Goal: Use online tool/utility: Utilize a website feature to perform a specific function

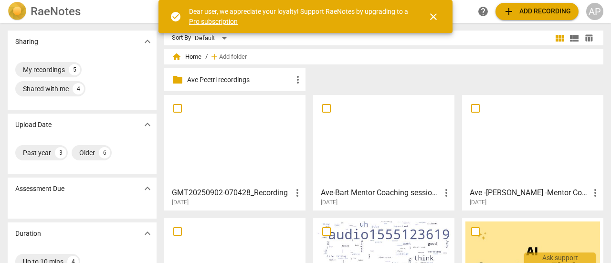
click at [435, 14] on span "close" at bounding box center [433, 16] width 11 height 11
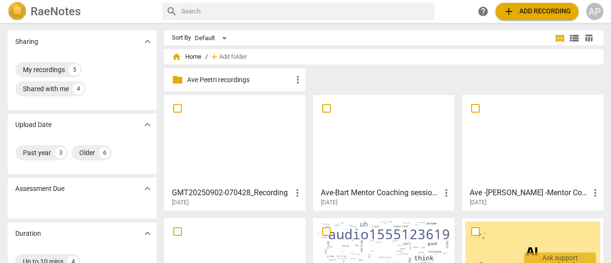
click at [528, 10] on span "add Add recording" at bounding box center [537, 11] width 68 height 11
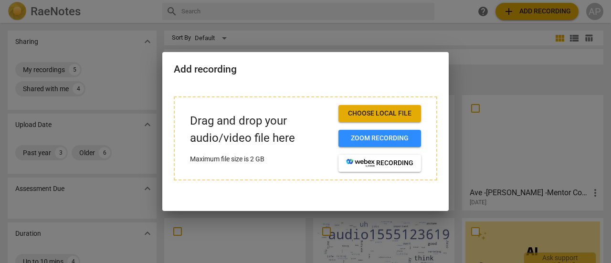
click at [381, 112] on span "Choose local file" at bounding box center [379, 114] width 67 height 10
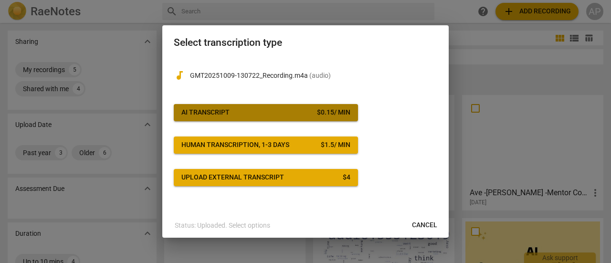
click at [230, 113] on span "AI Transcript $ 0.15 / min" at bounding box center [265, 113] width 169 height 10
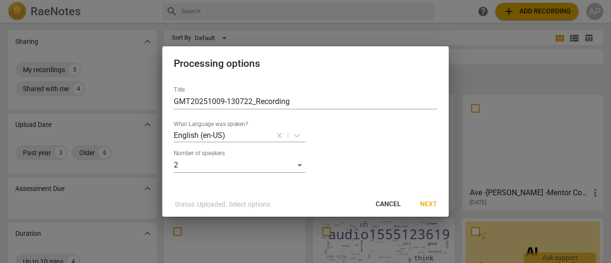
click at [433, 204] on span "Next" at bounding box center [428, 205] width 17 height 10
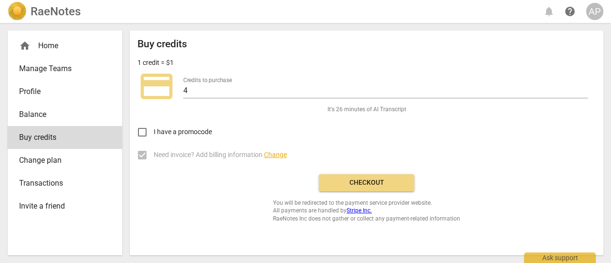
click at [365, 182] on span "Checkout" at bounding box center [366, 183] width 80 height 10
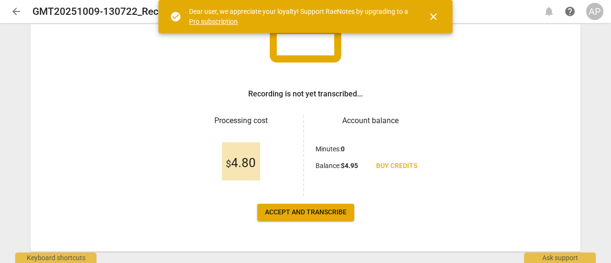
scroll to position [95, 0]
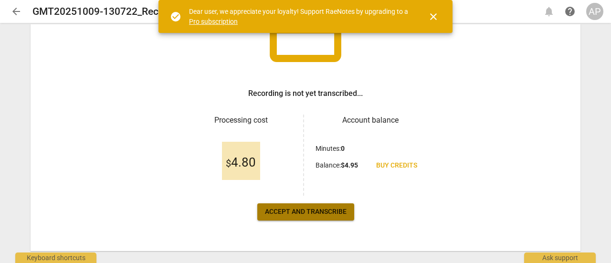
click at [306, 208] on span "Accept and transcribe" at bounding box center [306, 212] width 82 height 10
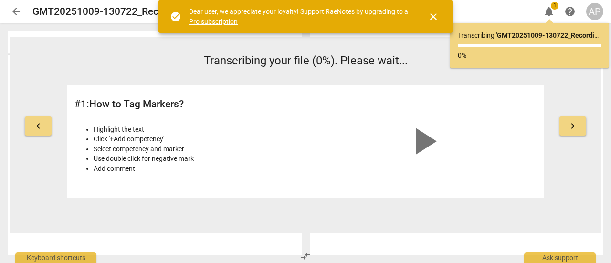
click at [433, 14] on span "close" at bounding box center [433, 16] width 11 height 11
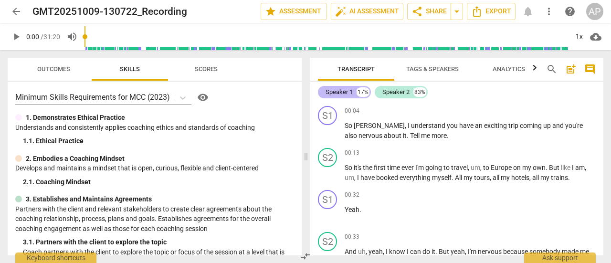
click at [339, 90] on div "Speaker 1" at bounding box center [339, 92] width 27 height 10
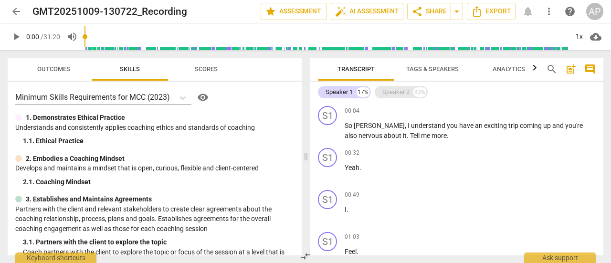
click at [410, 92] on div "Speaker 2 83%" at bounding box center [401, 92] width 53 height 12
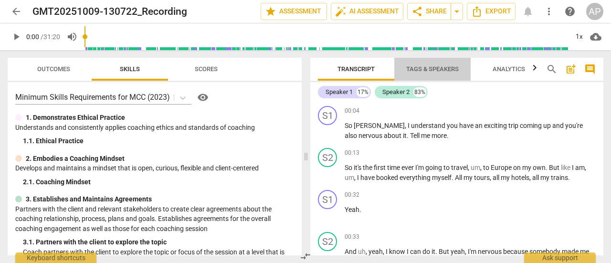
click at [433, 65] on span "Tags & Speakers" at bounding box center [432, 68] width 53 height 7
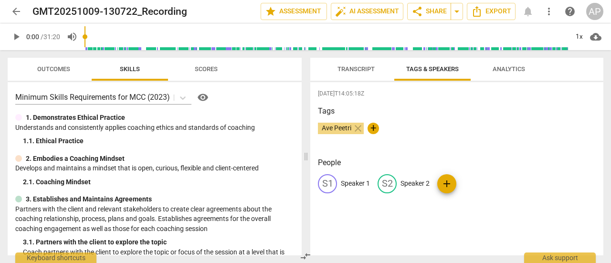
click at [348, 65] on span "Transcript" at bounding box center [355, 68] width 37 height 7
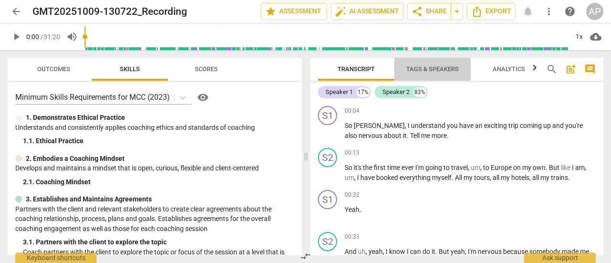
click at [435, 69] on span "Tags & Speakers" at bounding box center [432, 68] width 53 height 7
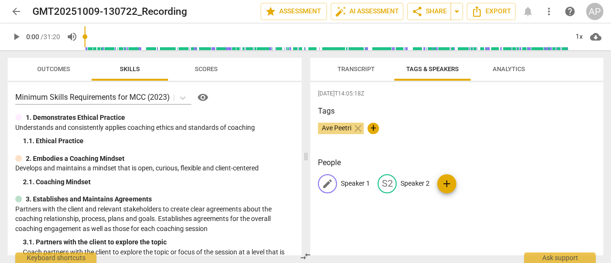
click at [326, 181] on span "edit" at bounding box center [327, 183] width 11 height 11
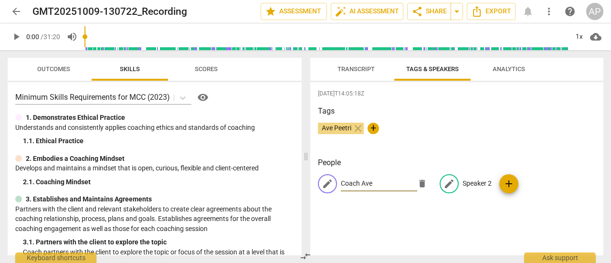
type input "Coach Ave"
click at [466, 181] on p "Speaker 2" at bounding box center [476, 184] width 29 height 10
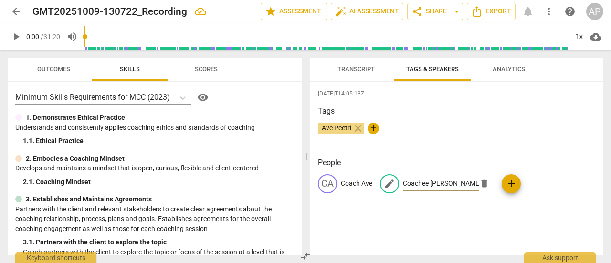
type input "Coachee [PERSON_NAME]"
click at [448, 99] on div "[DATE]T14:05:18Z Tags Ave Peetri close + People CA Coach Ave edit Coachee [PERS…" at bounding box center [456, 168] width 293 height 173
click at [356, 70] on span "Transcript" at bounding box center [355, 68] width 37 height 7
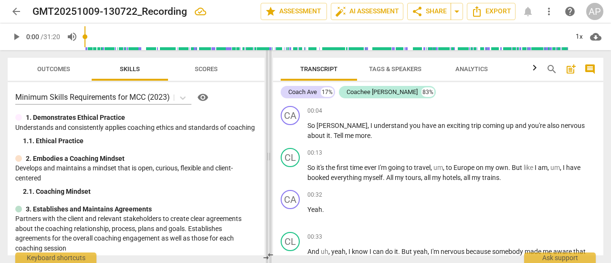
drag, startPoint x: 305, startPoint y: 158, endPoint x: 268, endPoint y: 158, distance: 37.2
click at [268, 158] on span at bounding box center [269, 156] width 6 height 213
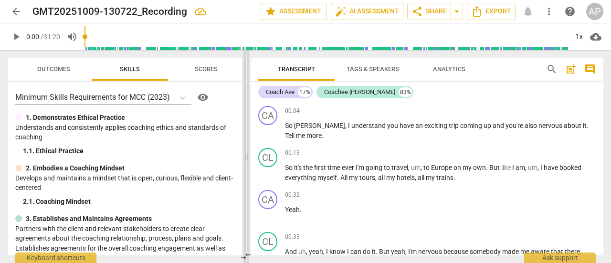
drag, startPoint x: 268, startPoint y: 158, endPoint x: 246, endPoint y: 158, distance: 22.4
click at [246, 158] on span at bounding box center [246, 156] width 6 height 213
click at [565, 108] on p "Add competency" at bounding box center [572, 111] width 45 height 9
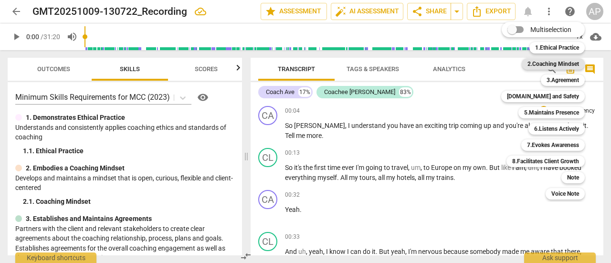
click at [552, 65] on b "2.Coaching Mindset" at bounding box center [553, 63] width 52 height 11
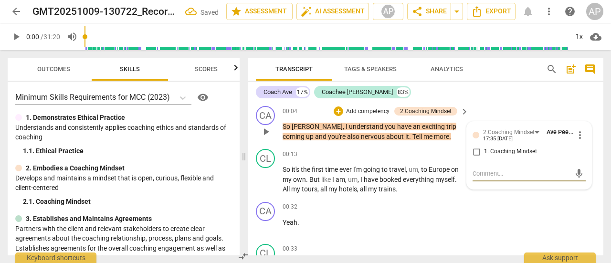
click at [473, 152] on input "1. Coaching Mindset" at bounding box center [476, 151] width 15 height 11
checkbox input "true"
click at [516, 98] on div "Coach Ave 17% Coachee [PERSON_NAME] 83%" at bounding box center [426, 92] width 340 height 16
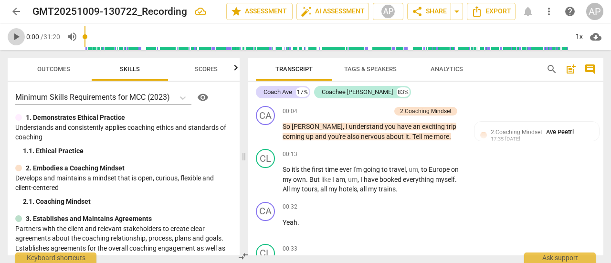
click at [17, 39] on span "play_arrow" at bounding box center [16, 36] width 11 height 11
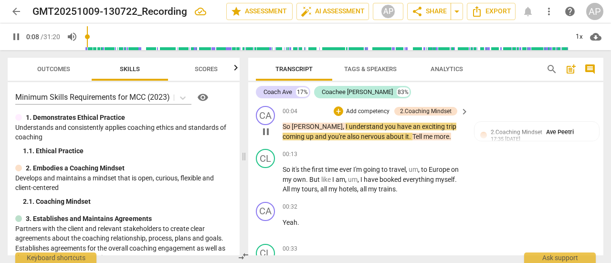
type input "9"
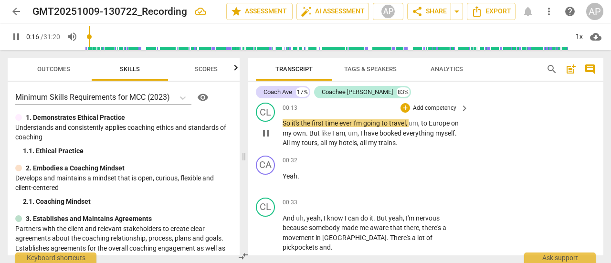
scroll to position [47, 0]
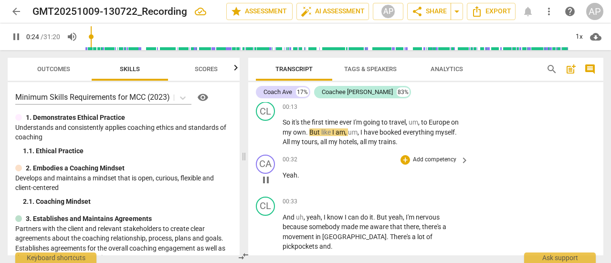
click at [420, 158] on p "Add competency" at bounding box center [434, 160] width 45 height 9
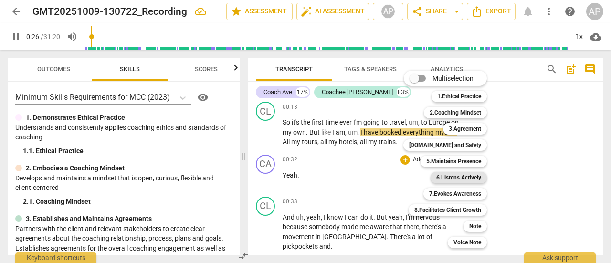
click at [456, 177] on b "6.Listens Actively" at bounding box center [458, 177] width 45 height 11
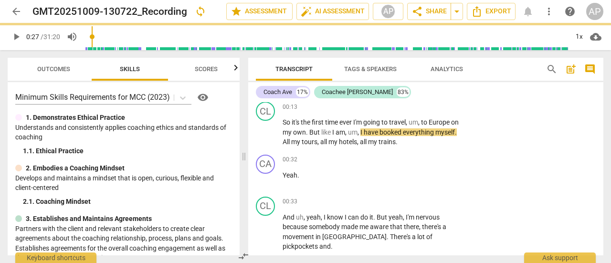
type input "27"
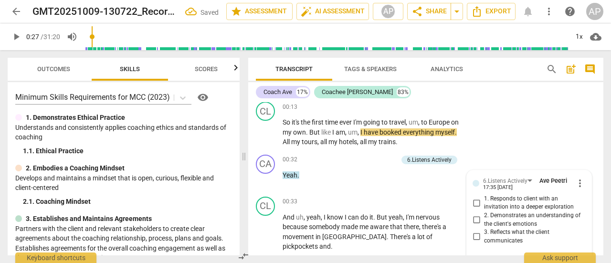
scroll to position [129, 0]
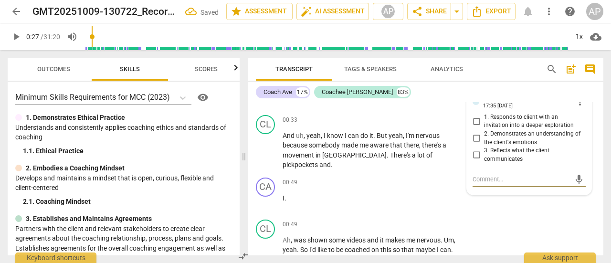
click at [476, 137] on input "2. Demonstrates an understanding of the client's emotions" at bounding box center [476, 138] width 15 height 11
checkbox input "true"
click at [19, 38] on span "play_arrow" at bounding box center [16, 36] width 11 height 11
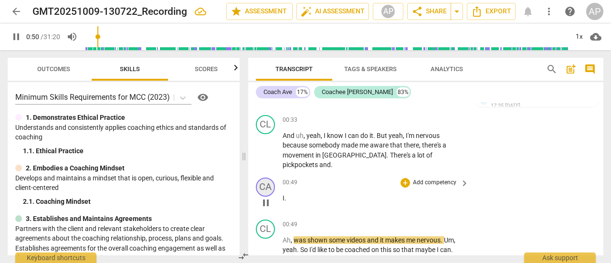
click at [269, 178] on div "CA" at bounding box center [265, 187] width 19 height 19
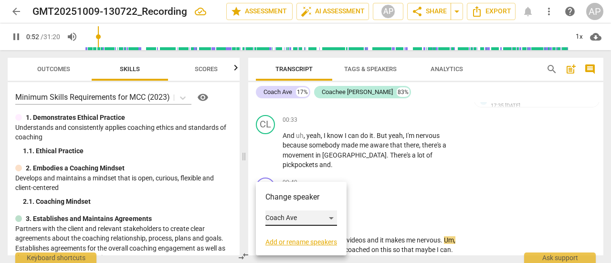
click at [335, 218] on div "Coach Ave" at bounding box center [301, 217] width 72 height 15
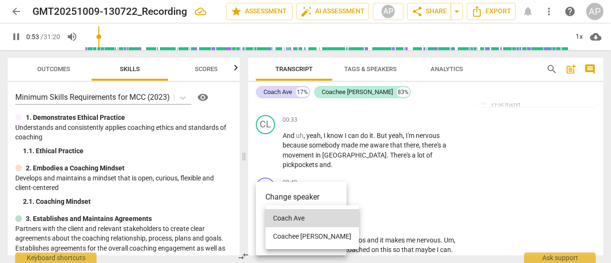
click at [311, 236] on li "Coachee [PERSON_NAME]" at bounding box center [312, 236] width 94 height 18
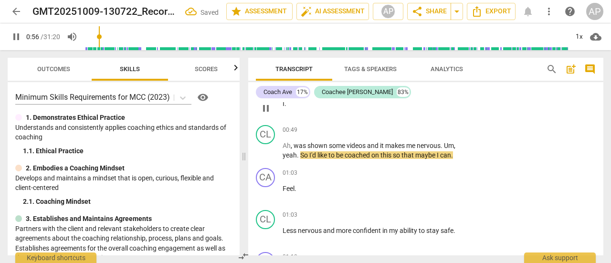
scroll to position [223, 0]
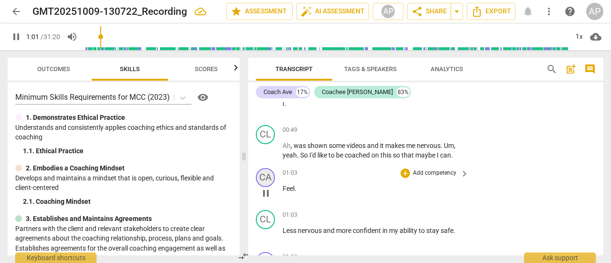
click at [267, 168] on div "CA" at bounding box center [265, 177] width 19 height 19
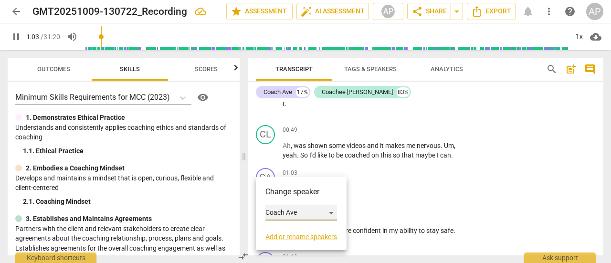
click at [295, 213] on div "Coach Ave" at bounding box center [301, 212] width 72 height 15
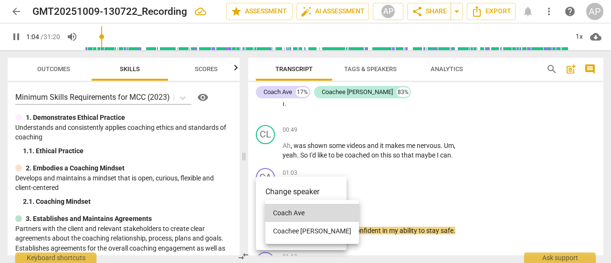
click at [302, 228] on li "Coachee [PERSON_NAME]" at bounding box center [312, 231] width 94 height 18
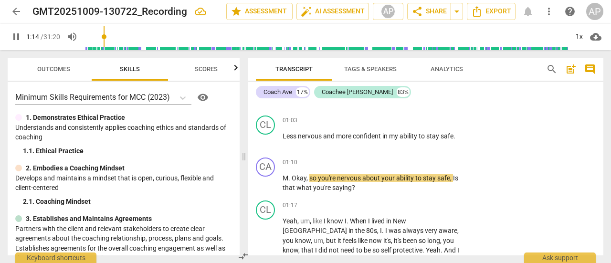
scroll to position [319, 0]
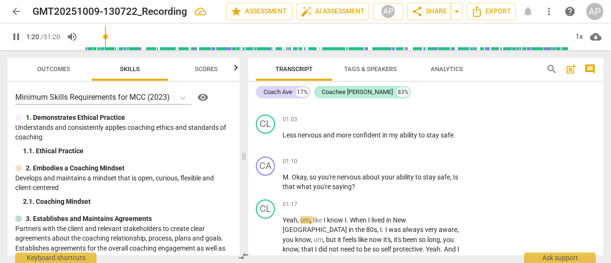
click at [15, 37] on span "pause" at bounding box center [16, 36] width 11 height 11
type input "81"
click at [437, 158] on p "Add competency" at bounding box center [434, 162] width 45 height 9
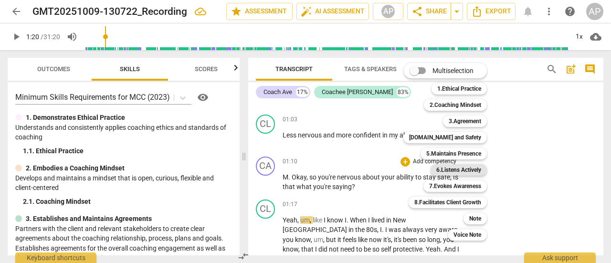
click at [453, 169] on b "6.Listens Actively" at bounding box center [458, 169] width 45 height 11
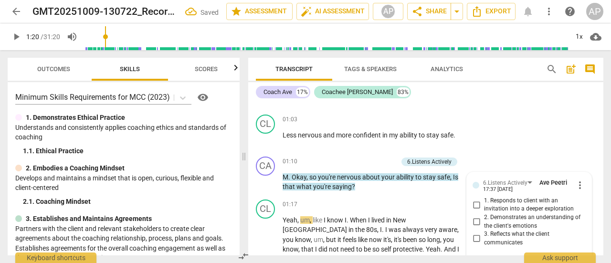
scroll to position [320, 0]
click at [474, 215] on input "2. Demonstrates an understanding of the client's emotions" at bounding box center [476, 220] width 15 height 11
checkbox input "true"
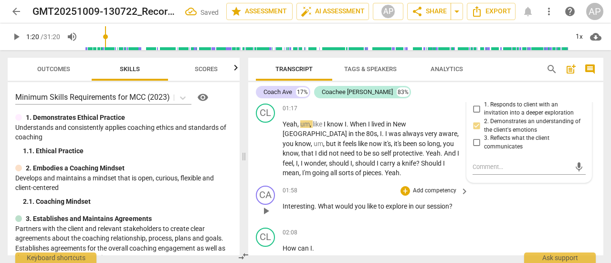
scroll to position [415, 0]
click at [16, 35] on span "play_arrow" at bounding box center [16, 36] width 11 height 11
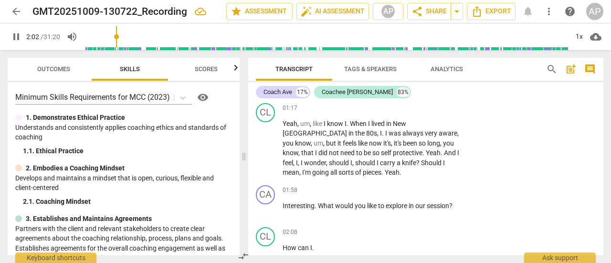
click at [16, 33] on span "pause" at bounding box center [16, 36] width 11 height 11
type input "123"
click at [437, 186] on p "Add competency" at bounding box center [434, 190] width 45 height 9
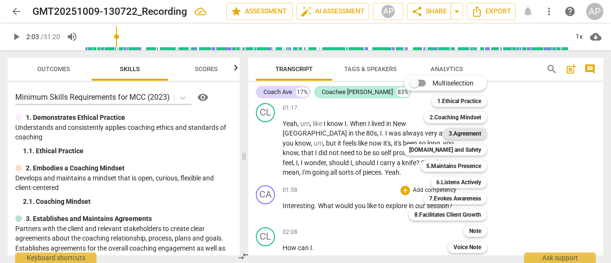
click at [462, 130] on b "3.Agreement" at bounding box center [465, 133] width 32 height 11
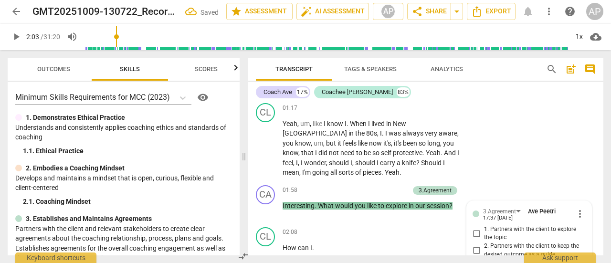
scroll to position [518, 0]
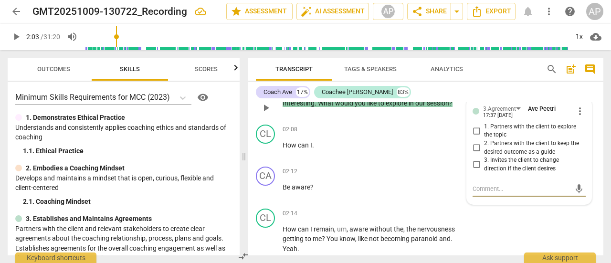
click at [477, 142] on input "2. Partners with the client to keep the desired outcome as a guide" at bounding box center [476, 147] width 15 height 11
checkbox input "true"
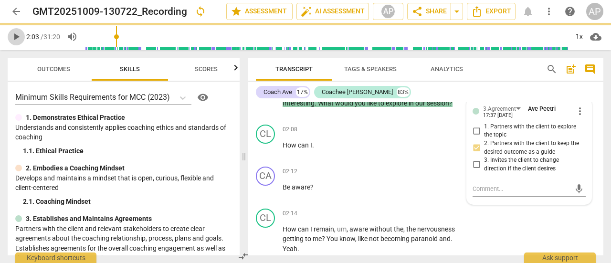
click at [14, 39] on span "play_arrow" at bounding box center [16, 36] width 11 height 11
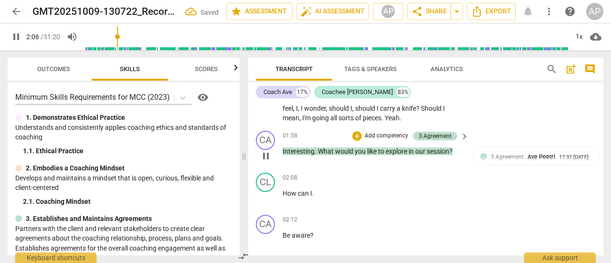
scroll to position [470, 0]
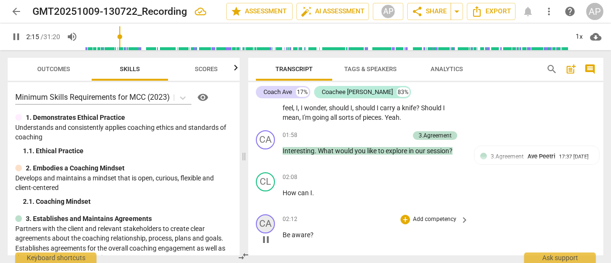
click at [270, 214] on div "CA" at bounding box center [265, 223] width 19 height 19
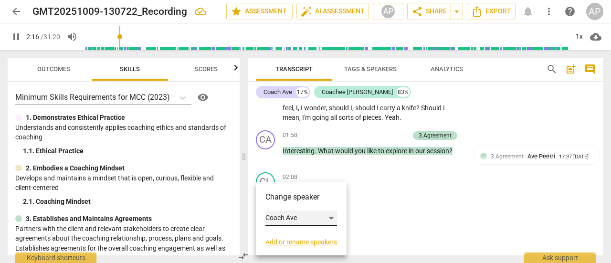
click at [304, 219] on div "Coach Ave" at bounding box center [301, 217] width 72 height 15
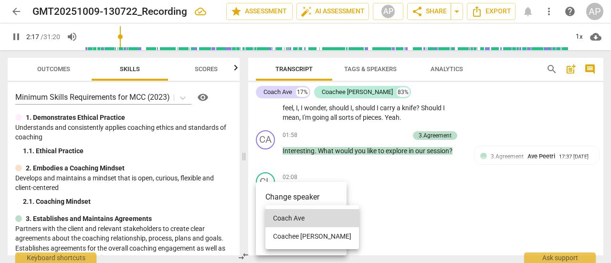
scroll to position [630, 0]
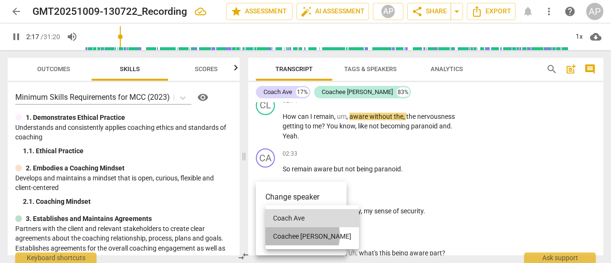
click at [298, 235] on li "Coachee [PERSON_NAME]" at bounding box center [312, 236] width 94 height 18
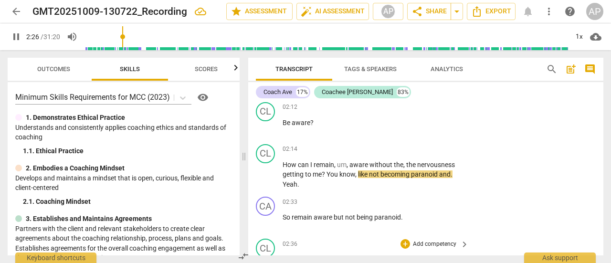
scroll to position [583, 0]
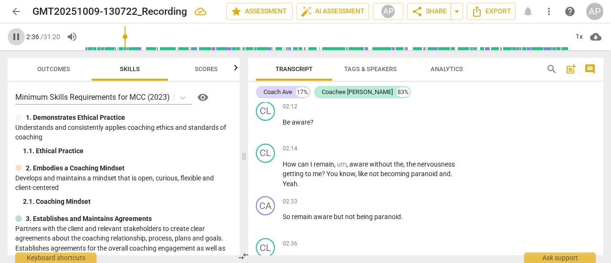
click at [14, 34] on span "pause" at bounding box center [16, 36] width 11 height 11
type input "157"
click at [432, 198] on p "Add competency" at bounding box center [434, 202] width 45 height 9
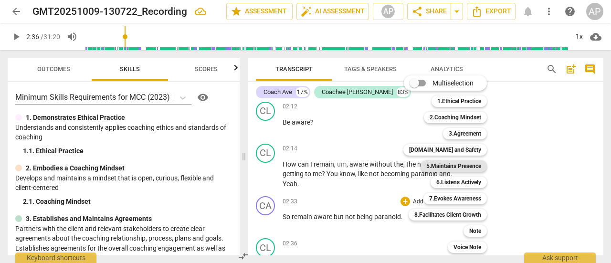
click at [457, 164] on b "5.Maintains Presence" at bounding box center [453, 165] width 55 height 11
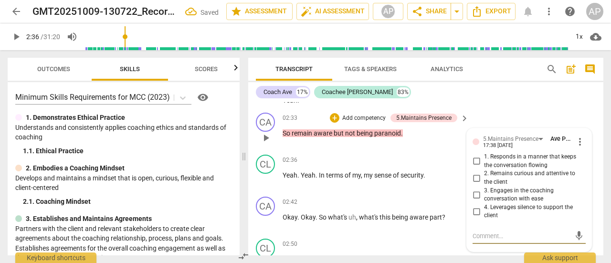
scroll to position [666, 0]
click at [522, 135] on div "5.Maintains Presence" at bounding box center [510, 139] width 55 height 9
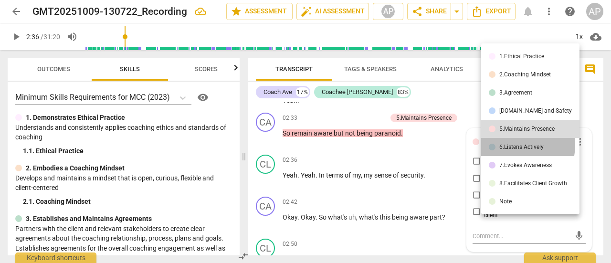
click at [519, 146] on div "6.Listens Actively" at bounding box center [521, 147] width 44 height 6
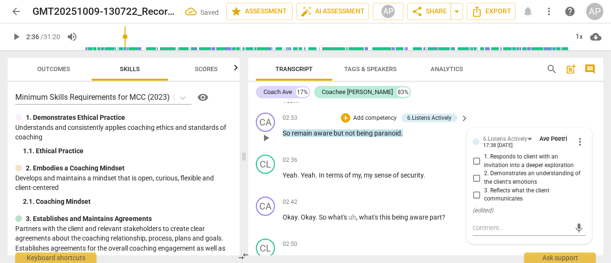
click at [475, 189] on input "3. Reflects what the client communicates" at bounding box center [476, 194] width 15 height 11
checkbox input "true"
click at [15, 33] on span "play_arrow" at bounding box center [16, 36] width 11 height 11
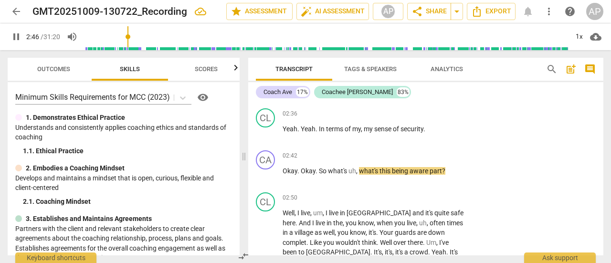
scroll to position [713, 0]
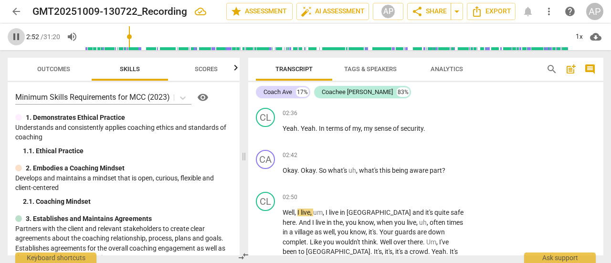
click at [15, 35] on span "pause" at bounding box center [16, 36] width 11 height 11
type input "173"
click at [426, 151] on p "Add competency" at bounding box center [434, 155] width 45 height 9
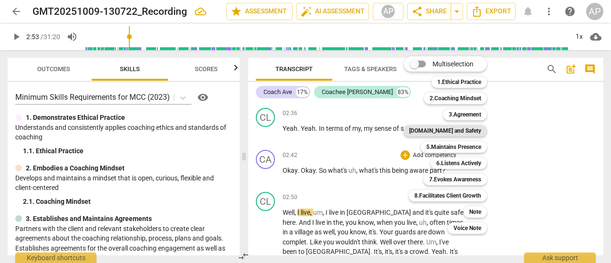
click at [464, 130] on b "[DOMAIN_NAME] and Safety" at bounding box center [445, 130] width 72 height 11
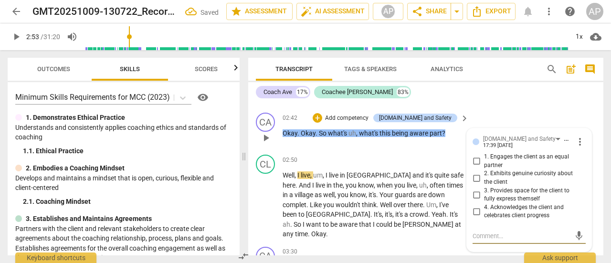
scroll to position [750, 0]
click at [474, 172] on input "2. Exhibits genuine curiosity about the client" at bounding box center [476, 177] width 15 height 11
checkbox input "true"
click at [17, 35] on span "play_arrow" at bounding box center [16, 36] width 11 height 11
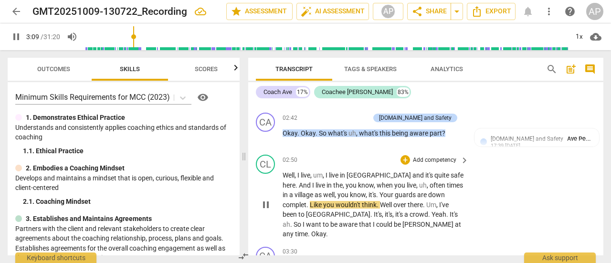
click at [310, 201] on span "." at bounding box center [307, 205] width 3 height 8
type input "192"
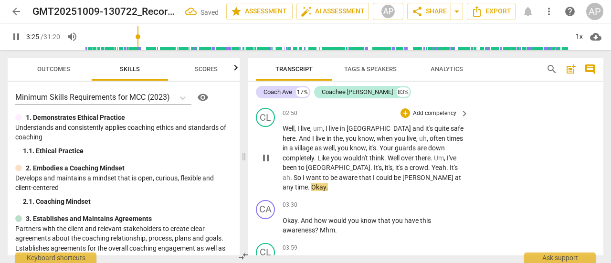
scroll to position [797, 0]
click at [15, 36] on span "pause" at bounding box center [16, 36] width 11 height 11
click at [402, 174] on span "[PERSON_NAME]" at bounding box center [428, 178] width 53 height 8
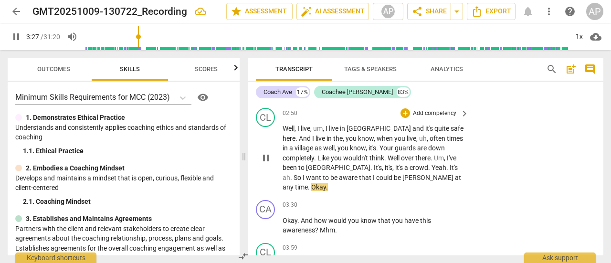
type input "207"
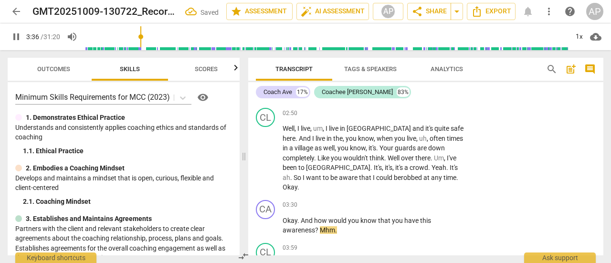
click at [16, 38] on span "pause" at bounding box center [16, 36] width 11 height 11
type input "217"
click at [431, 201] on p "Add competency" at bounding box center [434, 205] width 45 height 9
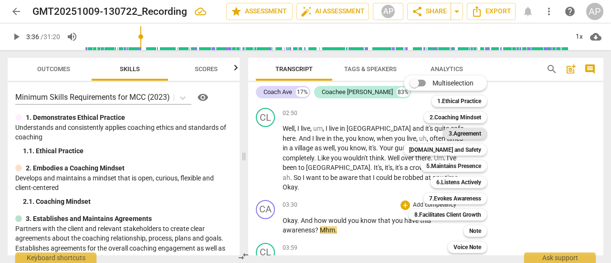
click at [473, 129] on b "3.Agreement" at bounding box center [465, 133] width 32 height 11
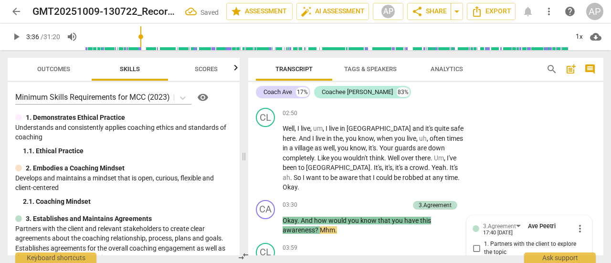
scroll to position [905, 0]
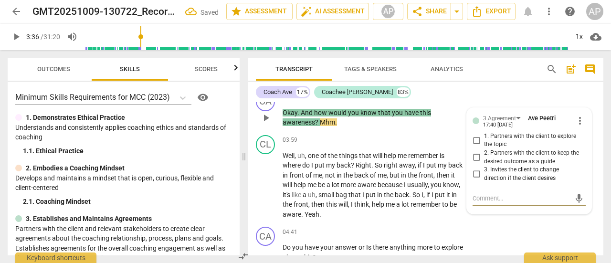
click at [475, 135] on input "1. Partners with the client to explore the topic" at bounding box center [476, 140] width 15 height 11
checkbox input "true"
click at [19, 33] on span "play_arrow" at bounding box center [16, 36] width 11 height 11
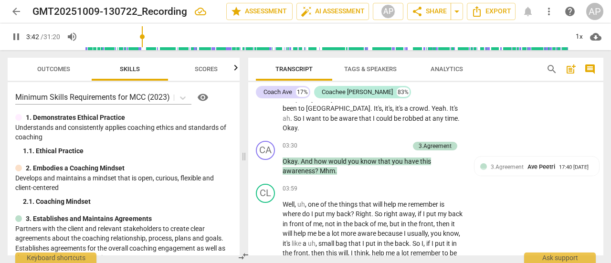
scroll to position [857, 0]
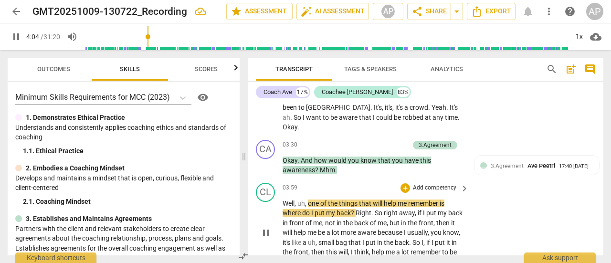
click at [351, 209] on span "back" at bounding box center [343, 213] width 14 height 8
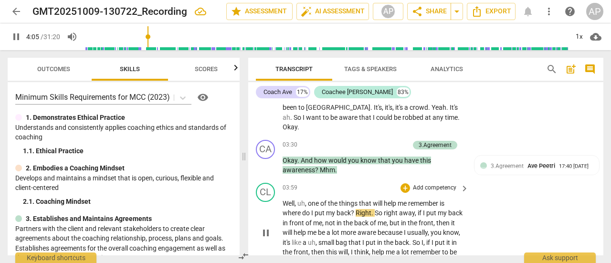
type input "246"
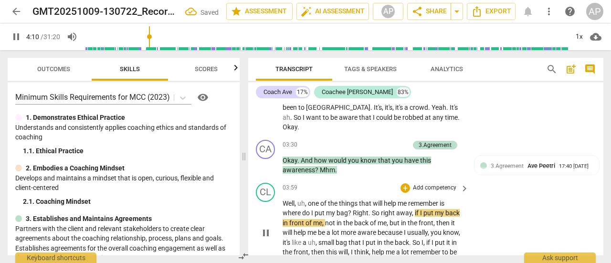
click at [460, 199] on p "Well , uh , one of the things that will help me remember is where do I put my b…" at bounding box center [373, 233] width 181 height 69
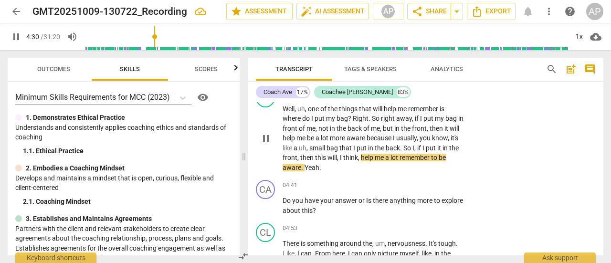
scroll to position [952, 0]
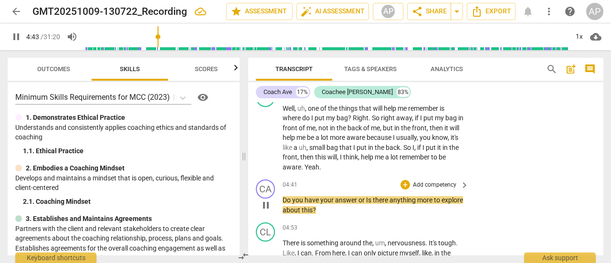
click at [425, 181] on p "Add competency" at bounding box center [434, 185] width 45 height 9
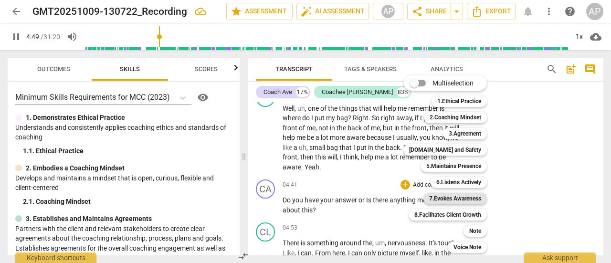
click at [454, 198] on b "7.Evokes Awareness" at bounding box center [455, 198] width 52 height 11
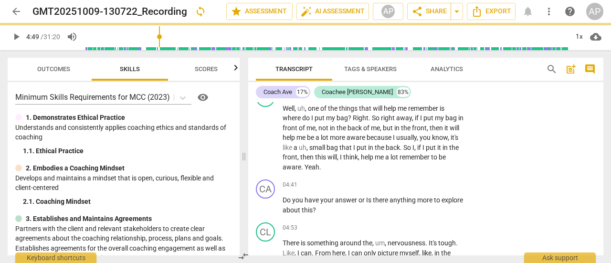
type input "290"
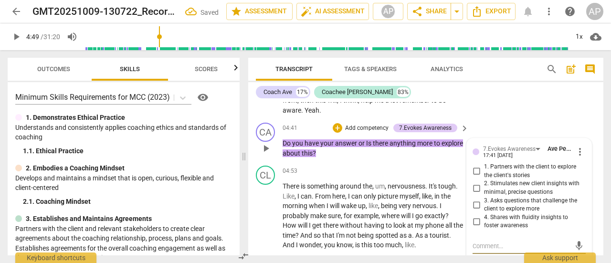
scroll to position [1009, 0]
click at [474, 199] on input "3. Asks questions that challenge the client to explore more" at bounding box center [476, 204] width 15 height 11
checkbox input "true"
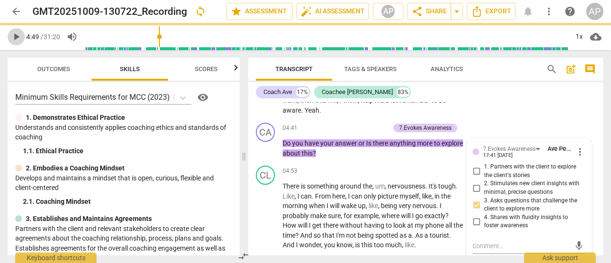
click at [14, 36] on span "play_arrow" at bounding box center [16, 36] width 11 height 11
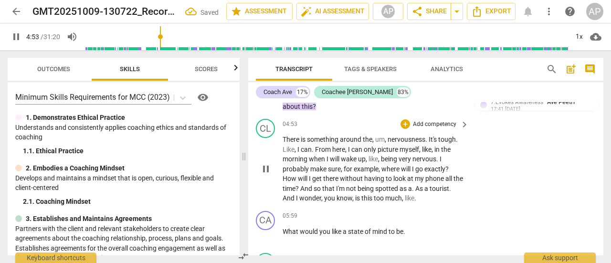
scroll to position [1056, 0]
click at [440, 120] on p "Add competency" at bounding box center [434, 124] width 45 height 9
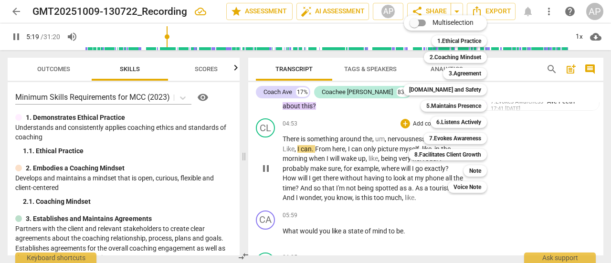
click at [440, 102] on b "5.Maintains Presence" at bounding box center [453, 105] width 55 height 11
type input "320"
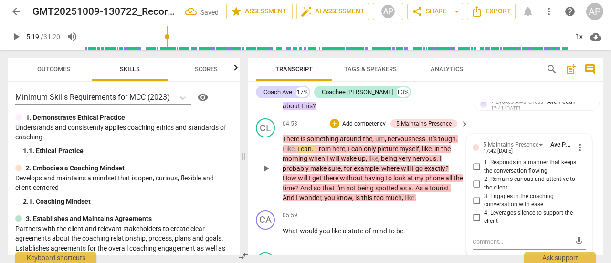
click at [474, 211] on input "4. Leverages silence to support the client" at bounding box center [476, 216] width 15 height 11
checkbox input "true"
click at [17, 34] on span "play_arrow" at bounding box center [16, 36] width 11 height 11
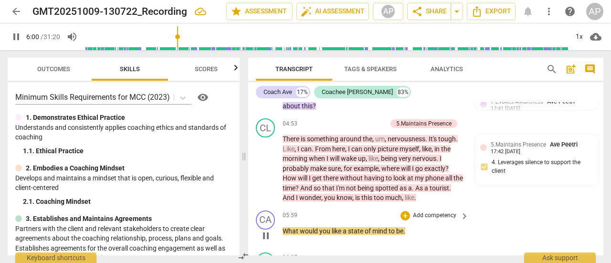
click at [434, 211] on p "Add competency" at bounding box center [434, 215] width 45 height 9
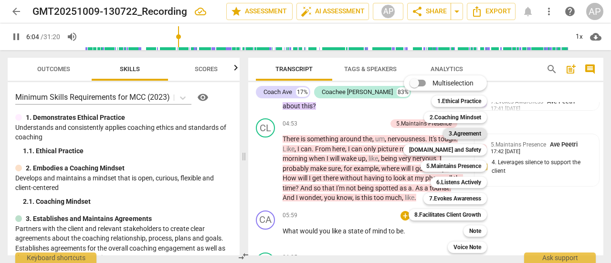
click at [461, 136] on b "3.Agreement" at bounding box center [465, 133] width 32 height 11
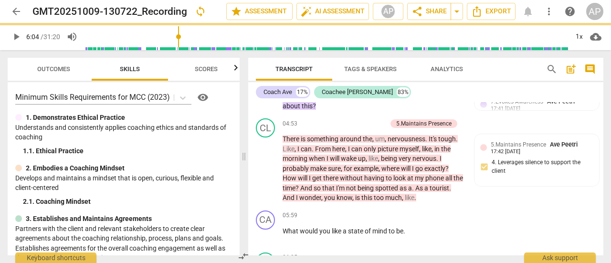
type input "365"
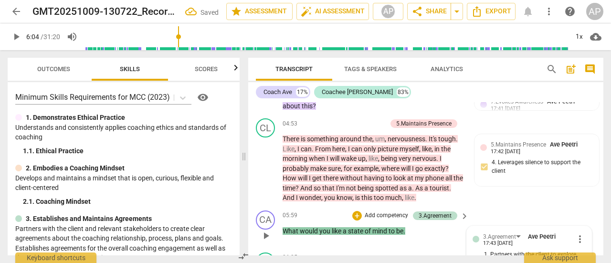
scroll to position [1174, 0]
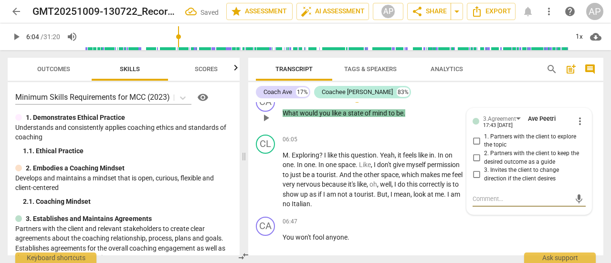
click at [475, 152] on input "2. Partners with the client to keep the desired outcome as a guide" at bounding box center [476, 157] width 15 height 11
checkbox input "true"
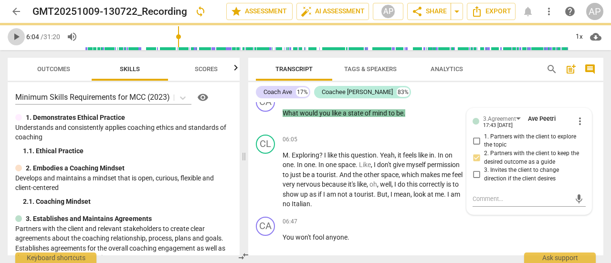
click at [16, 38] on span "play_arrow" at bounding box center [16, 36] width 11 height 11
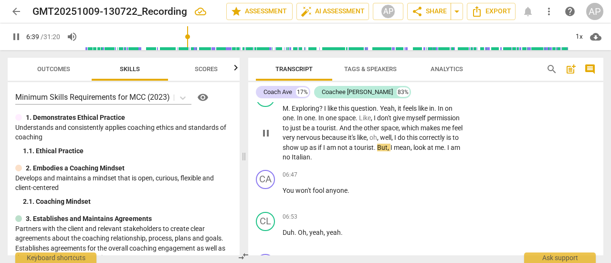
scroll to position [1221, 0]
click at [424, 170] on p "Add competency" at bounding box center [434, 174] width 45 height 9
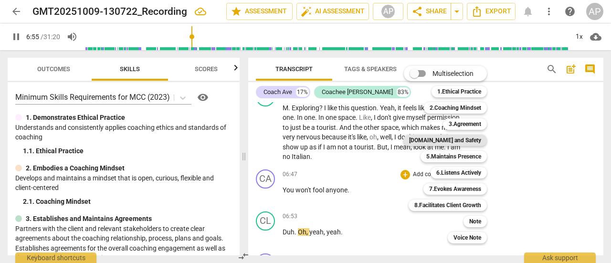
click at [451, 140] on b "[DOMAIN_NAME] and Safety" at bounding box center [445, 140] width 72 height 11
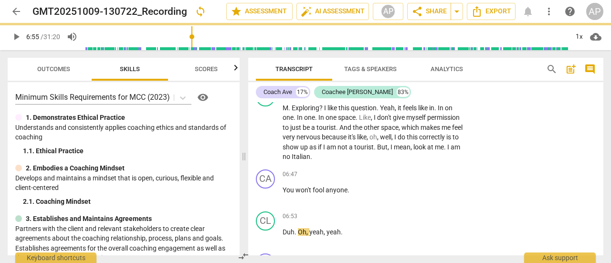
type input "415"
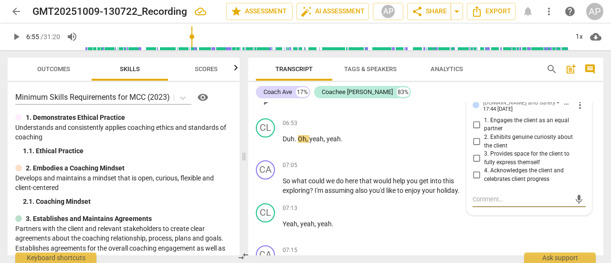
scroll to position [1315, 0]
click at [476, 118] on input "1. Engages the client as an equal partner" at bounding box center [476, 123] width 15 height 11
checkbox input "true"
click at [16, 35] on span "play_arrow" at bounding box center [16, 36] width 11 height 11
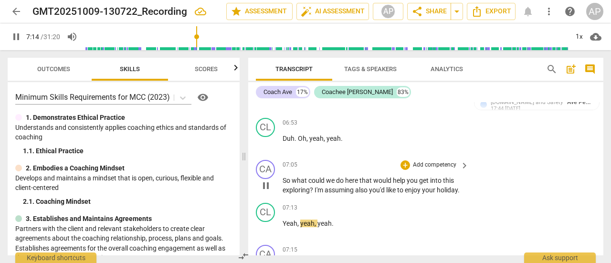
click at [421, 161] on p "Add competency" at bounding box center [434, 165] width 45 height 9
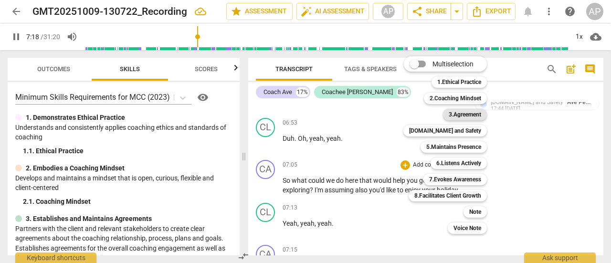
click at [457, 114] on b "3.Agreement" at bounding box center [465, 114] width 32 height 11
type input "439"
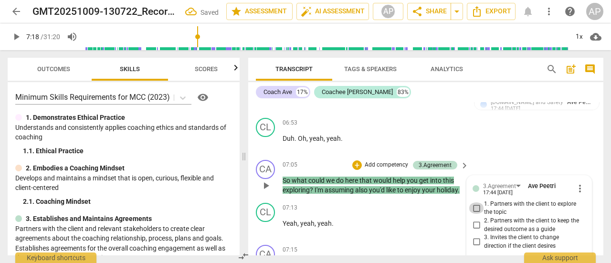
click at [473, 202] on input "1. Partners with the client to explore the topic" at bounding box center [476, 207] width 15 height 11
checkbox input "true"
click at [375, 161] on p "Add competency" at bounding box center [386, 165] width 45 height 9
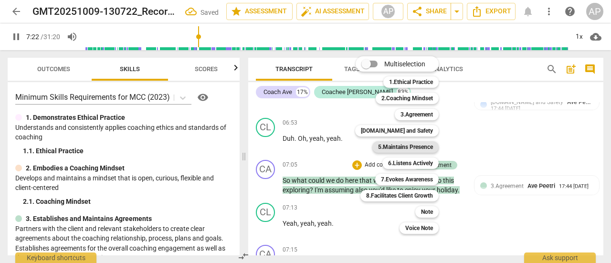
click at [411, 146] on b "5.Maintains Presence" at bounding box center [405, 146] width 55 height 11
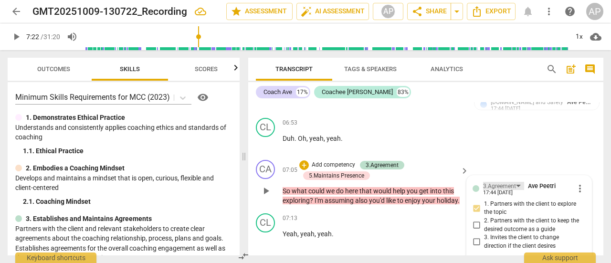
click at [502, 182] on div "3.Agreement" at bounding box center [499, 186] width 33 height 9
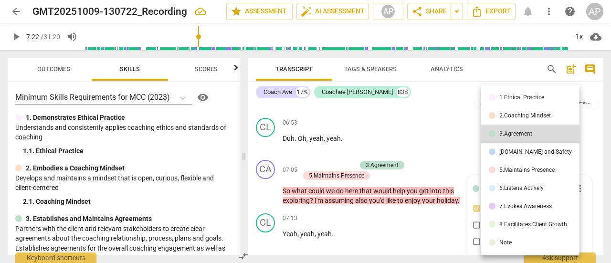
click at [515, 170] on div "5.Maintains Presence" at bounding box center [526, 170] width 55 height 6
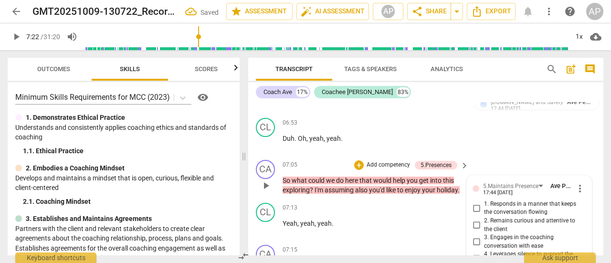
click at [386, 161] on p "Add competency" at bounding box center [388, 165] width 45 height 9
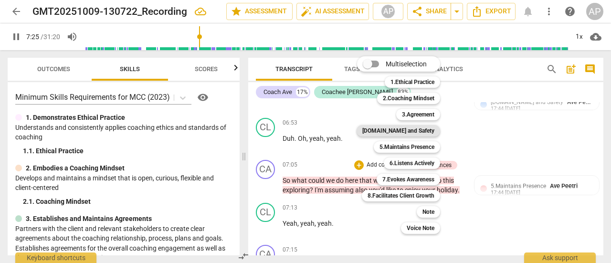
scroll to position [1496, 0]
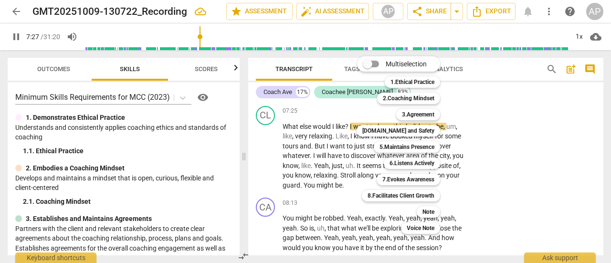
click at [17, 33] on div at bounding box center [305, 131] width 611 height 263
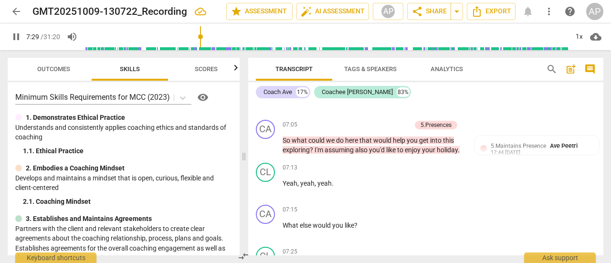
scroll to position [1354, 0]
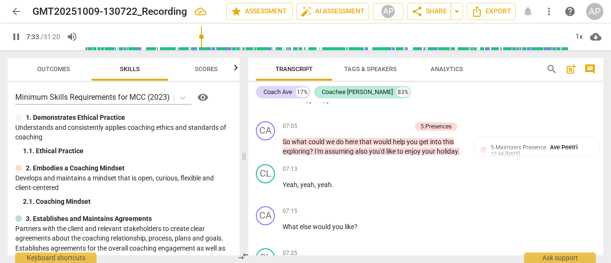
click at [14, 32] on span "pause" at bounding box center [16, 36] width 11 height 11
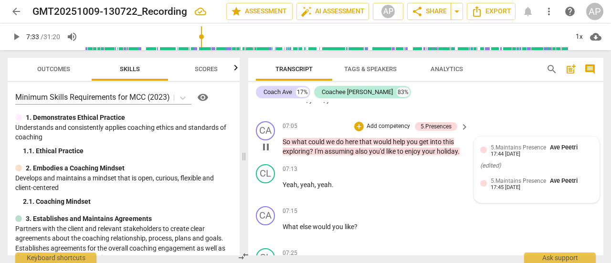
type input "454"
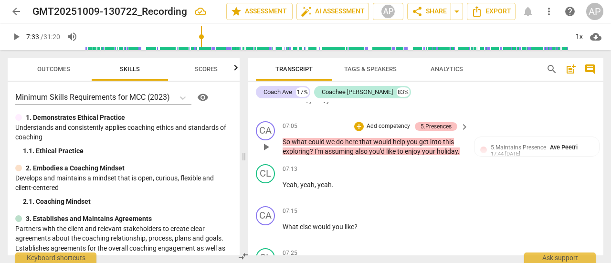
click at [433, 122] on div "5.Presences" at bounding box center [435, 126] width 31 height 9
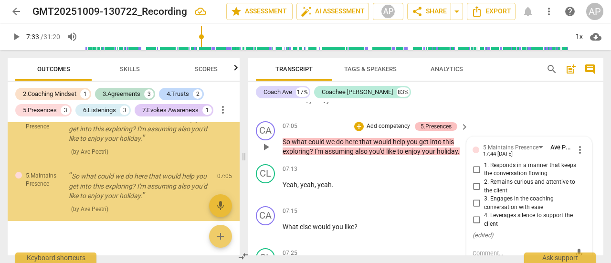
scroll to position [738, 0]
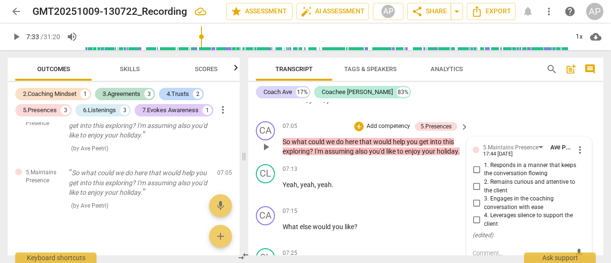
click at [475, 181] on input "2. Remains curious and attentive to the client" at bounding box center [476, 186] width 15 height 11
checkbox input "true"
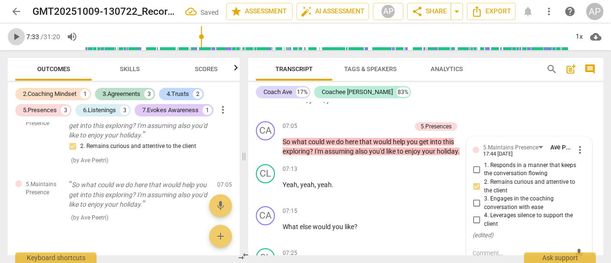
click at [18, 35] on span "play_arrow" at bounding box center [16, 36] width 11 height 11
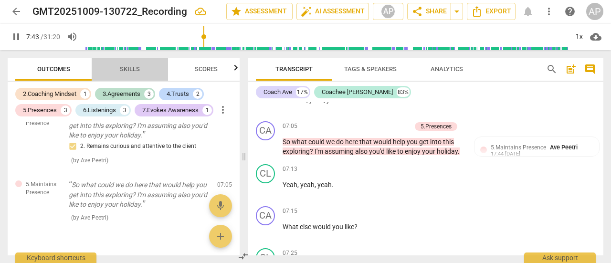
click at [127, 70] on span "Skills" at bounding box center [130, 68] width 20 height 7
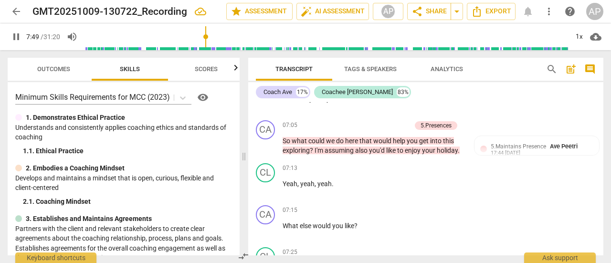
scroll to position [1354, 0]
click at [15, 38] on span "pause" at bounding box center [16, 36] width 11 height 11
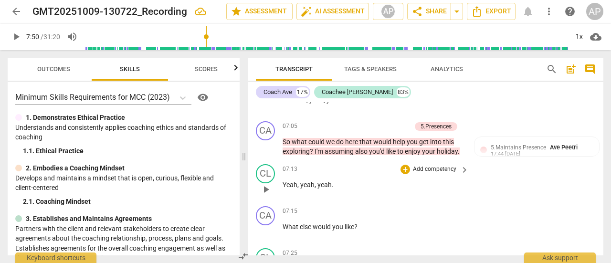
click at [292, 181] on span "Yeah" at bounding box center [290, 185] width 15 height 8
click at [266, 184] on span "play_arrow" at bounding box center [265, 189] width 11 height 11
click at [433, 207] on p "Add competency" at bounding box center [434, 211] width 45 height 9
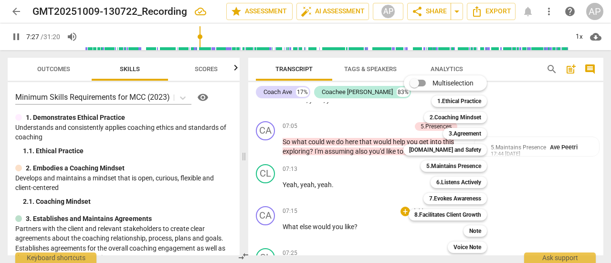
click at [13, 35] on div at bounding box center [305, 131] width 611 height 263
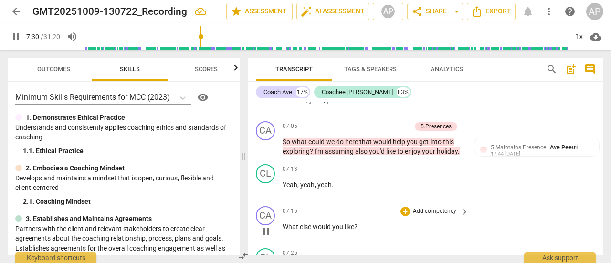
click at [423, 207] on p "Add competency" at bounding box center [434, 211] width 45 height 9
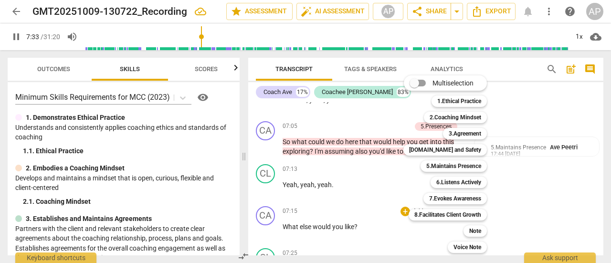
click at [18, 36] on div at bounding box center [305, 131] width 611 height 263
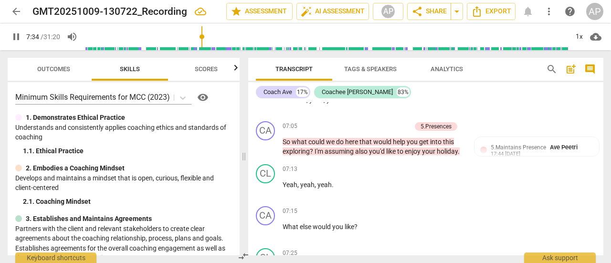
click at [13, 33] on span "pause" at bounding box center [16, 36] width 11 height 11
type input "455"
click at [421, 207] on p "Add competency" at bounding box center [434, 211] width 45 height 9
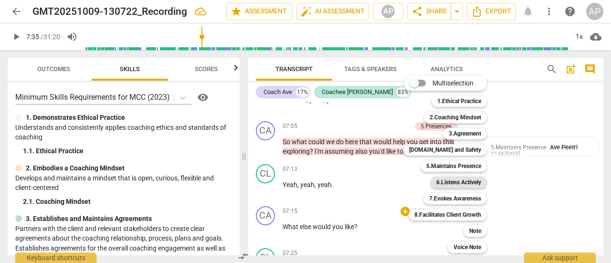
click at [458, 179] on b "6.Listens Actively" at bounding box center [458, 182] width 45 height 11
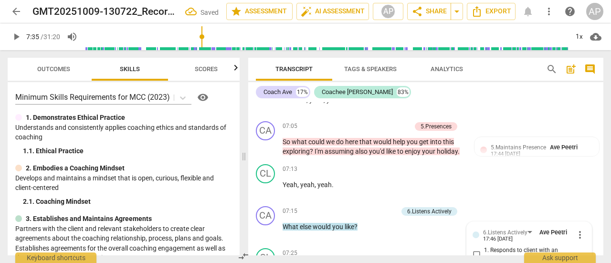
scroll to position [1467, 0]
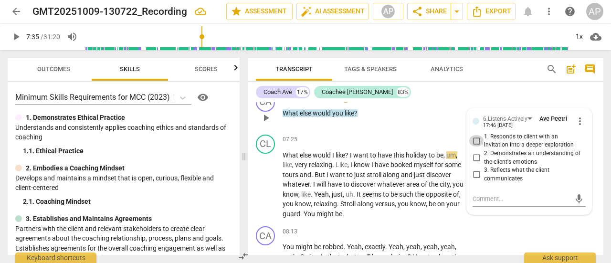
click at [476, 135] on input "1. Responds to client with an invitation into a deeper exploration" at bounding box center [476, 140] width 15 height 11
checkbox input "true"
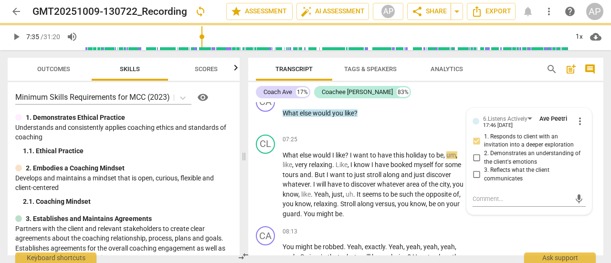
click at [14, 34] on span "play_arrow" at bounding box center [16, 36] width 11 height 11
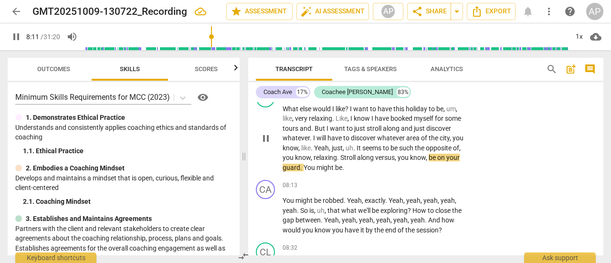
scroll to position [1514, 0]
click at [324, 216] on span "." at bounding box center [322, 220] width 3 height 8
type input "511"
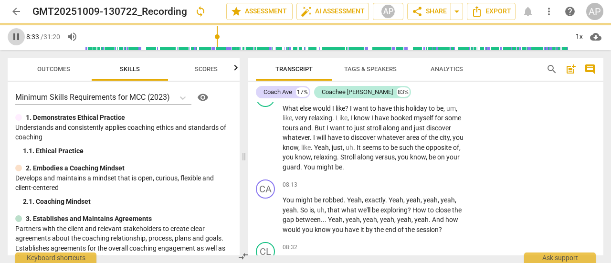
click at [17, 38] on span "pause" at bounding box center [16, 36] width 11 height 11
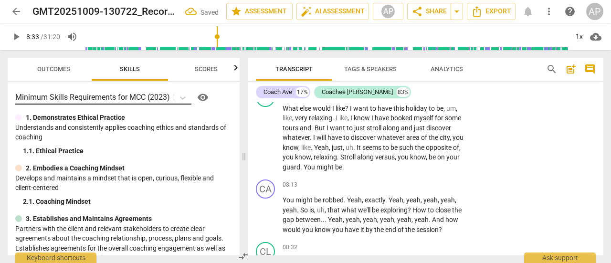
type input "514"
click at [442, 181] on p "Add competency" at bounding box center [434, 185] width 45 height 9
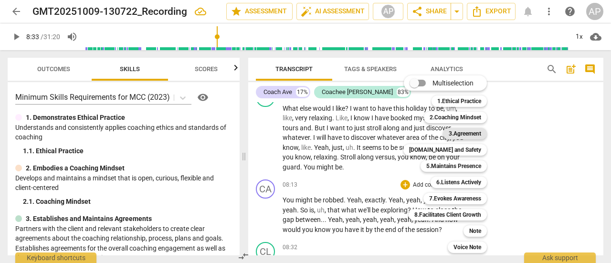
click at [460, 133] on b "3.Agreement" at bounding box center [465, 133] width 32 height 11
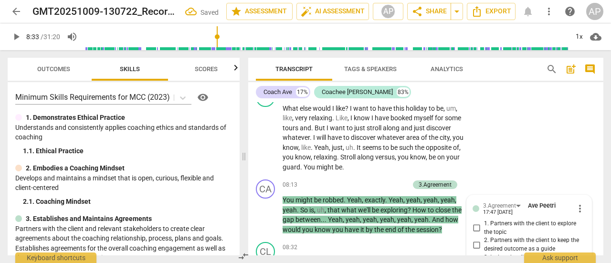
scroll to position [1601, 0]
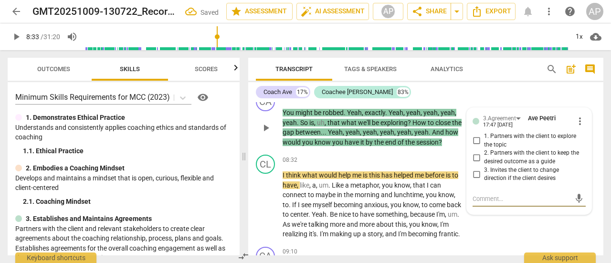
click at [476, 152] on input "2. Partners with the client to keep the desired outcome as a guide" at bounding box center [476, 157] width 15 height 11
checkbox input "true"
click at [13, 34] on span "play_arrow" at bounding box center [16, 36] width 11 height 11
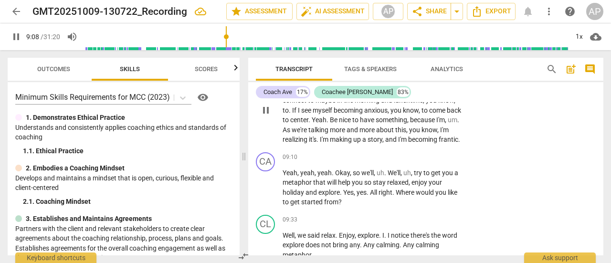
scroll to position [1696, 0]
click at [17, 34] on span "pause" at bounding box center [16, 36] width 11 height 11
type input "572"
click at [436, 153] on p "Add competency" at bounding box center [434, 157] width 45 height 9
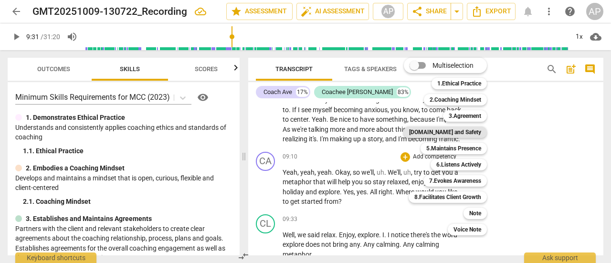
click at [459, 131] on b "[DOMAIN_NAME] and Safety" at bounding box center [445, 131] width 72 height 11
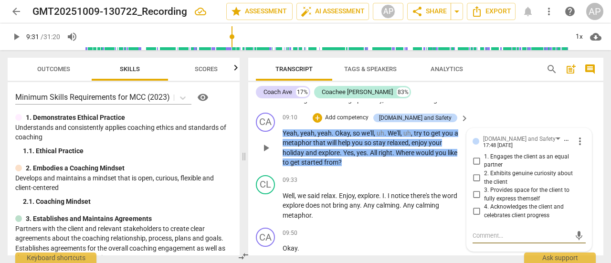
scroll to position [1735, 0]
click at [498, 135] on div "[DOMAIN_NAME] and Safety" at bounding box center [519, 139] width 73 height 9
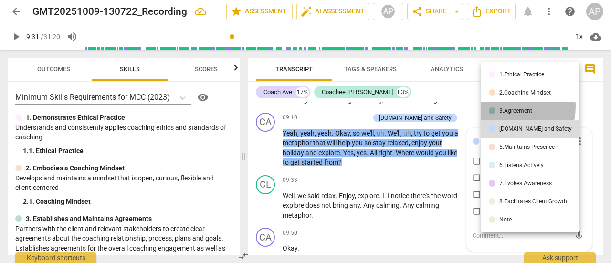
click at [507, 106] on li "3.Agreement" at bounding box center [530, 111] width 98 height 18
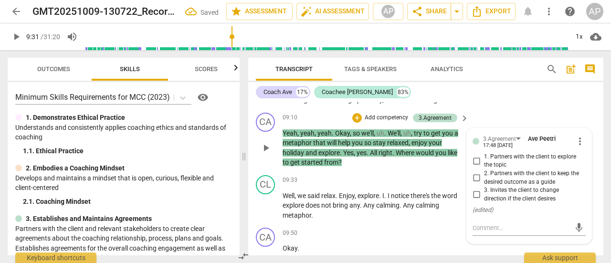
click at [479, 172] on input "2. Partners with the client to keep the desired outcome as a guide" at bounding box center [476, 177] width 15 height 11
checkbox input "true"
click at [15, 36] on span "play_arrow" at bounding box center [16, 36] width 11 height 11
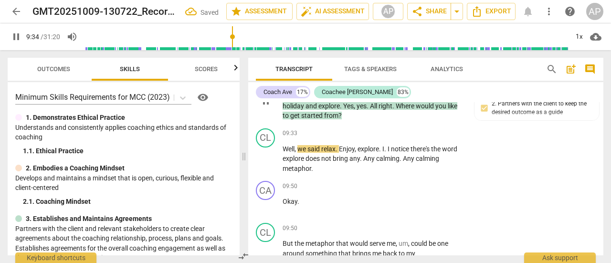
scroll to position [1782, 0]
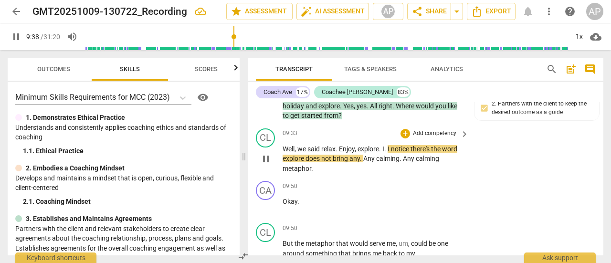
click at [343, 145] on span "Enjoy" at bounding box center [347, 149] width 16 height 8
type input "580"
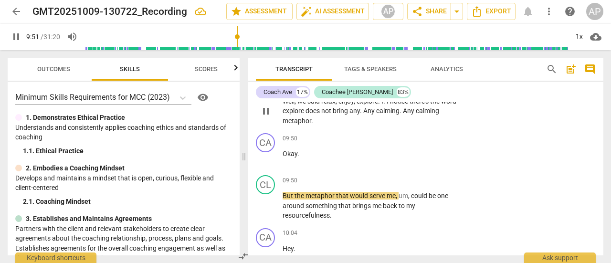
scroll to position [1830, 0]
click at [19, 34] on span "pause" at bounding box center [16, 36] width 11 height 11
type input "593"
click at [435, 135] on p "Add competency" at bounding box center [434, 139] width 45 height 9
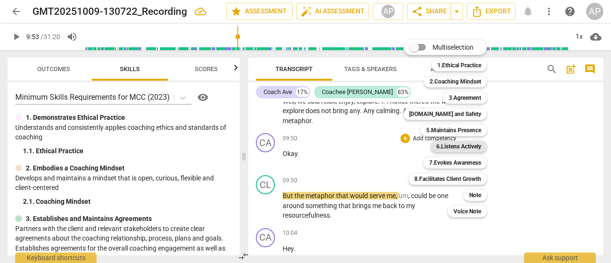
click at [449, 145] on b "6.Listens Actively" at bounding box center [458, 146] width 45 height 11
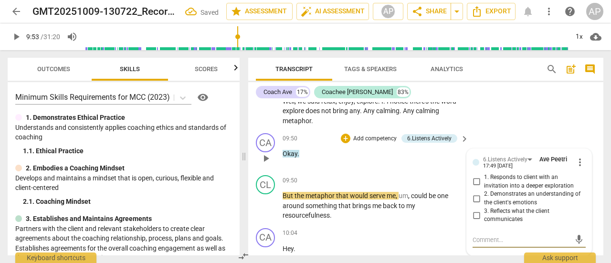
click at [473, 193] on input "2. Demonstrates an understanding of the client's emotions" at bounding box center [476, 198] width 15 height 11
checkbox input "true"
click at [15, 35] on span "play_arrow" at bounding box center [16, 36] width 11 height 11
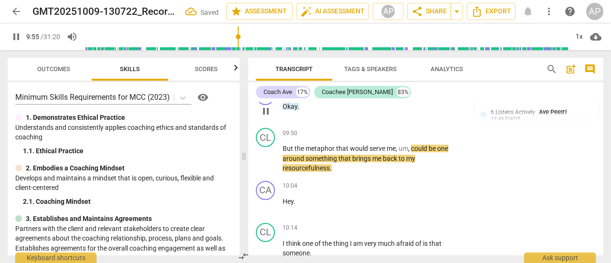
scroll to position [1878, 0]
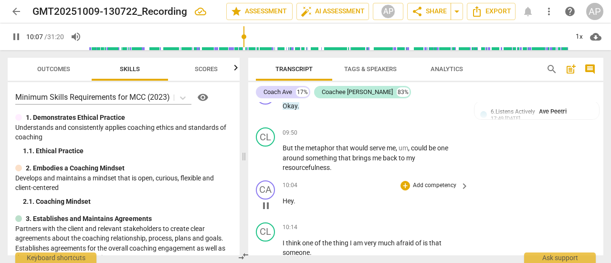
click at [287, 197] on span "Hey" at bounding box center [288, 201] width 11 height 8
type input "609"
click at [16, 33] on span "pause" at bounding box center [16, 36] width 11 height 11
type input "614"
click at [431, 181] on p "Add competency" at bounding box center [434, 185] width 45 height 9
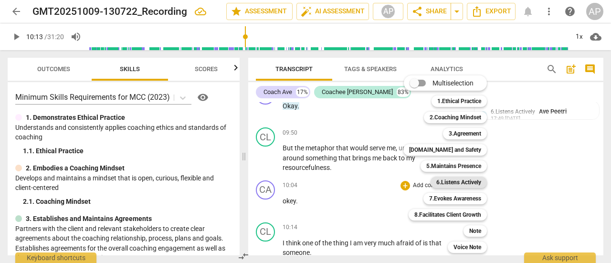
click at [457, 181] on b "6.Listens Actively" at bounding box center [458, 182] width 45 height 11
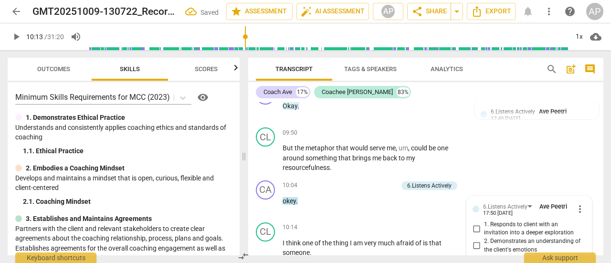
scroll to position [1975, 0]
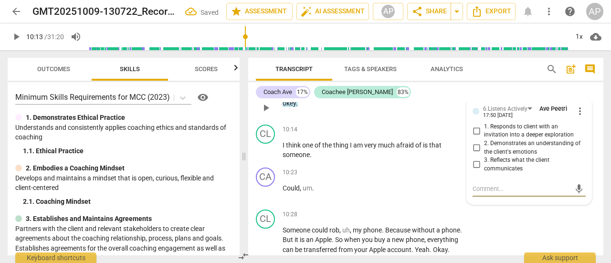
click at [476, 142] on input "2. Demonstrates an understanding of the client's emotions" at bounding box center [476, 147] width 15 height 11
checkbox input "true"
click at [14, 35] on span "play_arrow" at bounding box center [16, 36] width 11 height 11
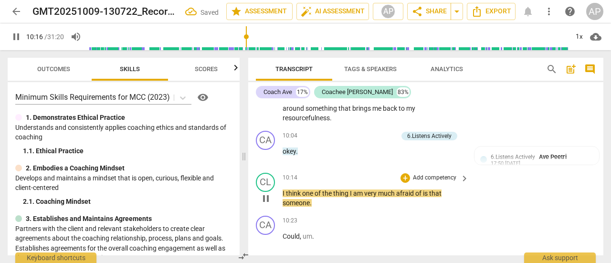
scroll to position [1928, 0]
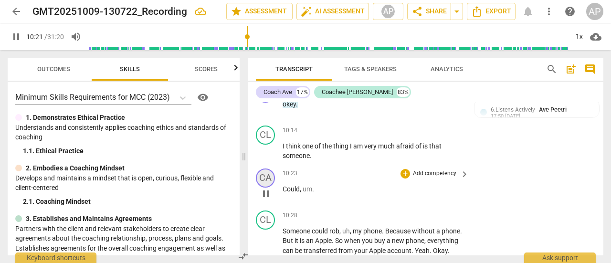
click at [267, 168] on div "CA" at bounding box center [265, 177] width 19 height 19
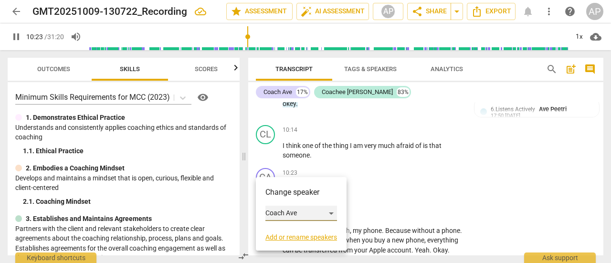
click at [302, 213] on div "Coach Ave" at bounding box center [301, 213] width 72 height 15
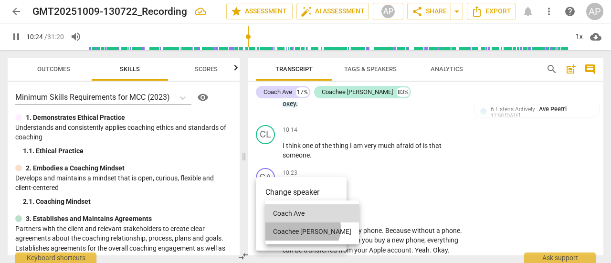
click at [302, 228] on li "Coachee [PERSON_NAME]" at bounding box center [312, 231] width 94 height 18
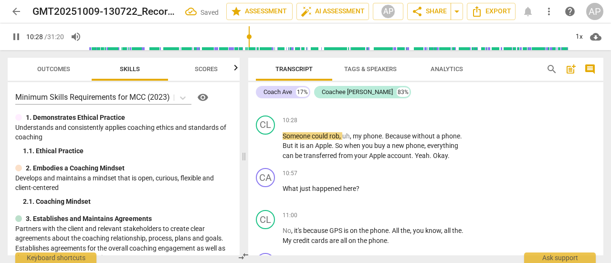
scroll to position [2070, 0]
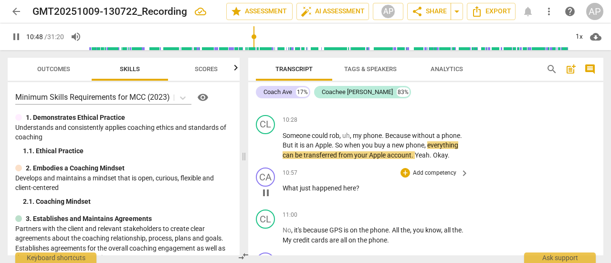
click at [436, 171] on p "Add competency" at bounding box center [434, 173] width 45 height 9
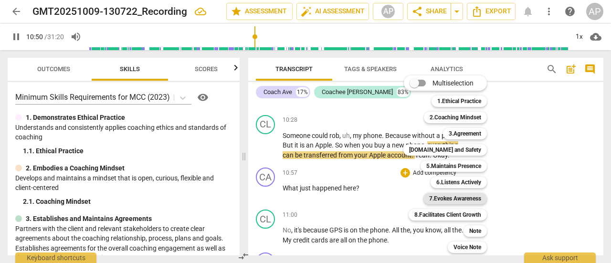
click at [452, 198] on b "7.Evokes Awareness" at bounding box center [455, 198] width 52 height 11
type input "651"
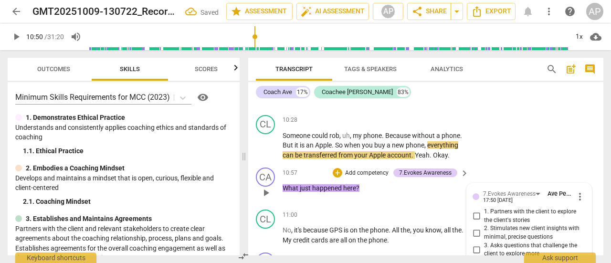
scroll to position [2182, 0]
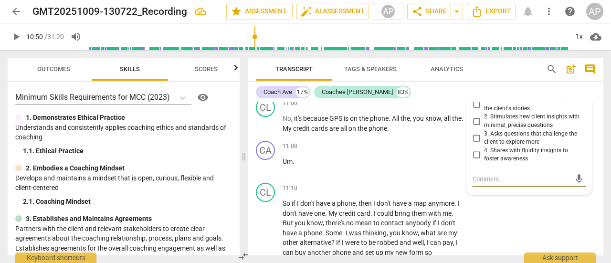
click at [476, 136] on input "3. Asks questions that challenge the client to explore more" at bounding box center [476, 137] width 15 height 11
checkbox input "true"
drag, startPoint x: 17, startPoint y: 34, endPoint x: 207, endPoint y: 133, distance: 213.9
click at [17, 34] on span "play_arrow" at bounding box center [16, 36] width 11 height 11
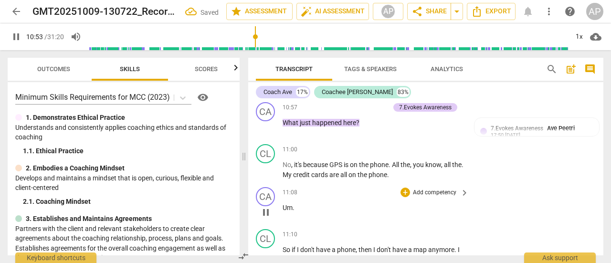
scroll to position [2135, 0]
click at [264, 198] on div "CA" at bounding box center [265, 197] width 19 height 19
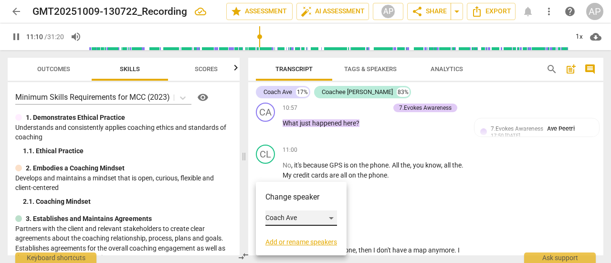
click at [288, 217] on div "Coach Ave" at bounding box center [301, 217] width 72 height 15
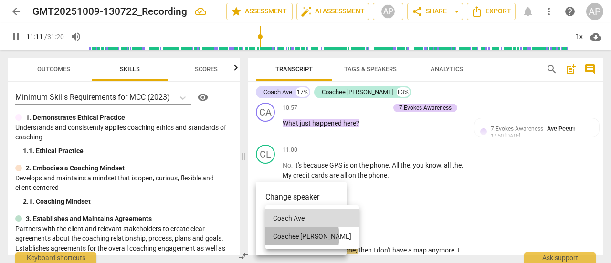
click at [291, 236] on li "Coachee [PERSON_NAME]" at bounding box center [312, 236] width 94 height 18
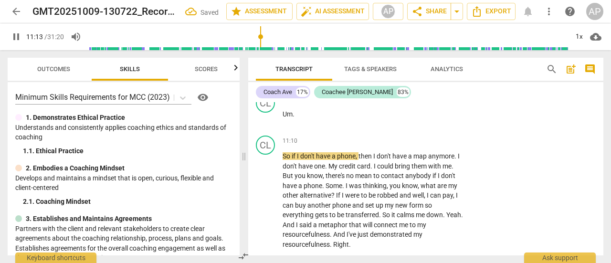
scroll to position [2229, 0]
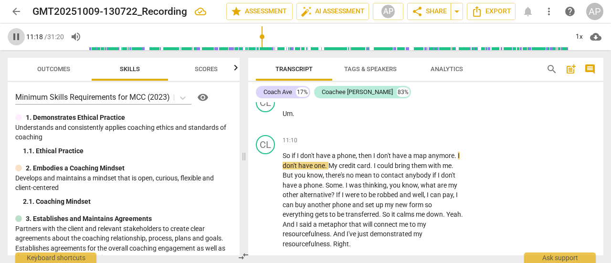
click at [19, 34] on span "pause" at bounding box center [16, 36] width 11 height 11
click at [19, 34] on span "play_arrow" at bounding box center [16, 36] width 11 height 11
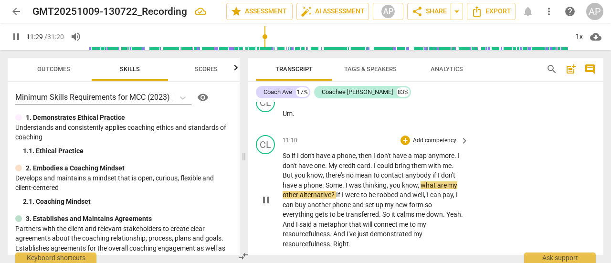
click at [370, 176] on span "mean" at bounding box center [364, 175] width 18 height 8
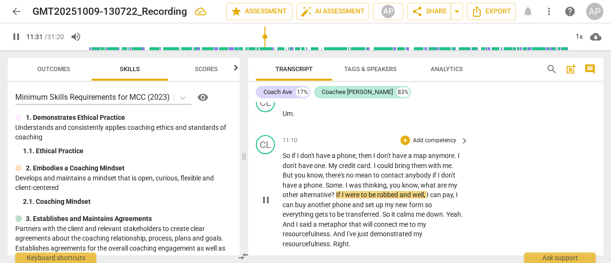
type input "691"
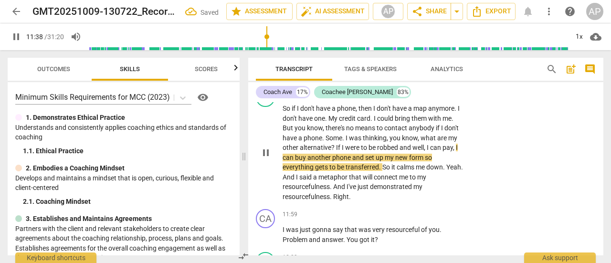
scroll to position [2277, 0]
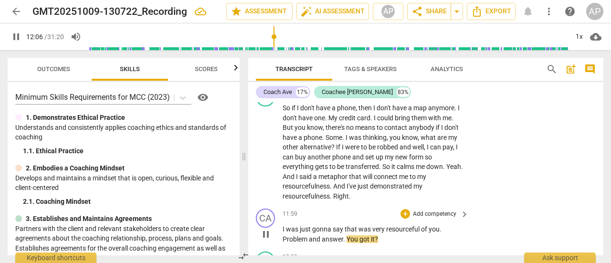
click at [440, 212] on p "Add competency" at bounding box center [434, 214] width 45 height 9
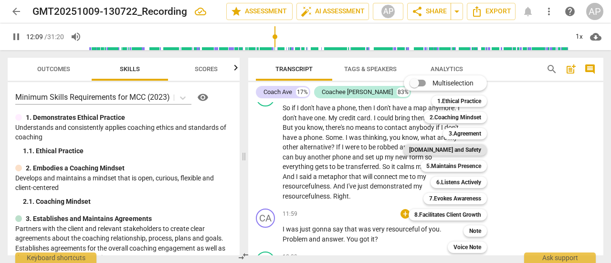
click at [455, 148] on b "[DOMAIN_NAME] and Safety" at bounding box center [445, 149] width 72 height 11
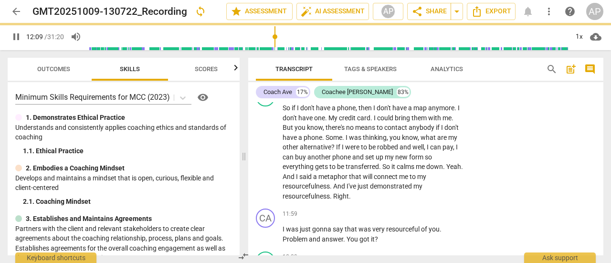
type input "730"
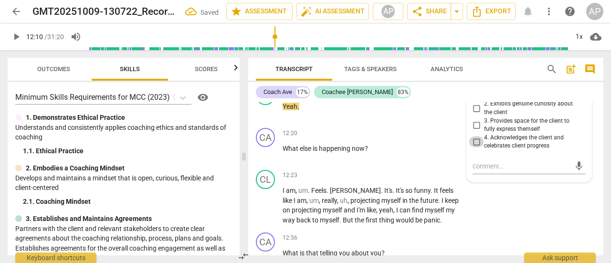
click at [474, 137] on input "4. Acknowledges the client and celebrates client progress" at bounding box center [476, 141] width 15 height 11
checkbox input "true"
click at [16, 35] on span "play_arrow" at bounding box center [16, 36] width 11 height 11
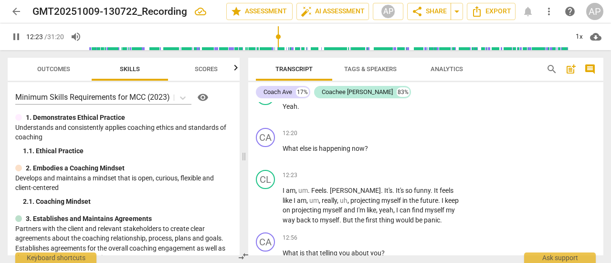
click at [18, 35] on span "pause" at bounding box center [16, 36] width 11 height 11
type input "744"
click at [430, 132] on p "Add competency" at bounding box center [434, 133] width 45 height 9
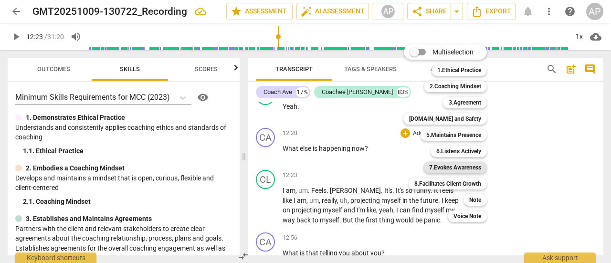
click at [445, 166] on b "7.Evokes Awareness" at bounding box center [455, 167] width 52 height 11
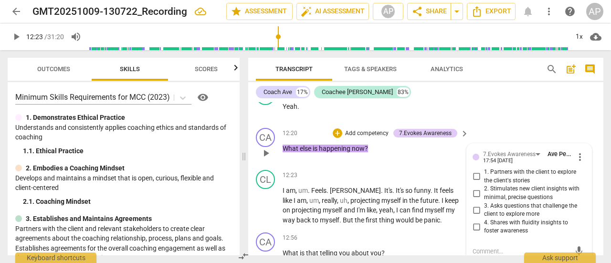
click at [474, 209] on input "3. Asks questions that challenge the client to explore more" at bounding box center [476, 209] width 15 height 11
checkbox input "true"
click at [16, 37] on span "play_arrow" at bounding box center [16, 36] width 11 height 11
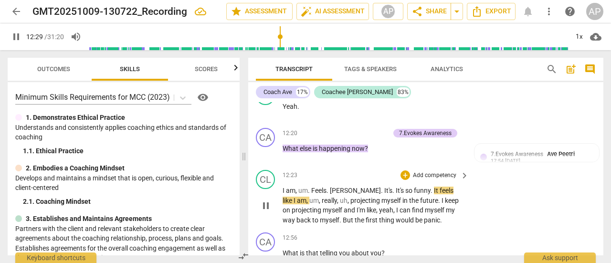
click at [347, 189] on span "[PERSON_NAME]" at bounding box center [355, 191] width 51 height 8
type input "751"
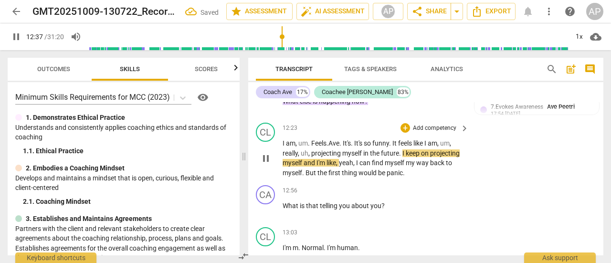
scroll to position [2490, 0]
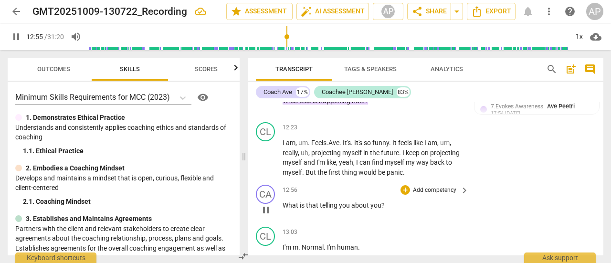
click at [431, 189] on p "Add competency" at bounding box center [434, 190] width 45 height 9
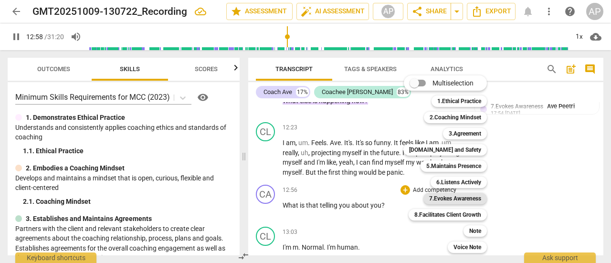
click at [444, 195] on b "7.Evokes Awareness" at bounding box center [455, 198] width 52 height 11
type input "779"
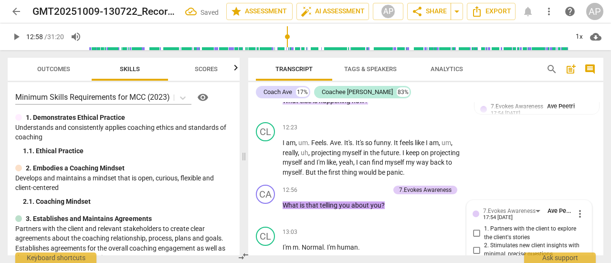
scroll to position [2619, 0]
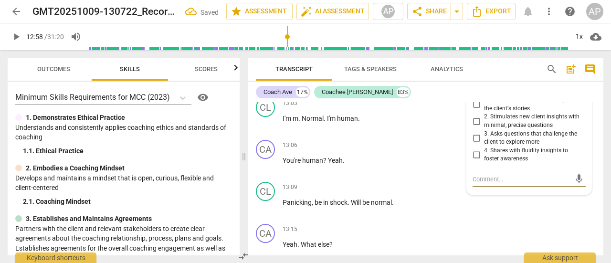
click at [475, 134] on input "3. Asks questions that challenge the client to explore more" at bounding box center [476, 137] width 15 height 11
checkbox input "true"
click at [17, 35] on span "play_arrow" at bounding box center [16, 36] width 11 height 11
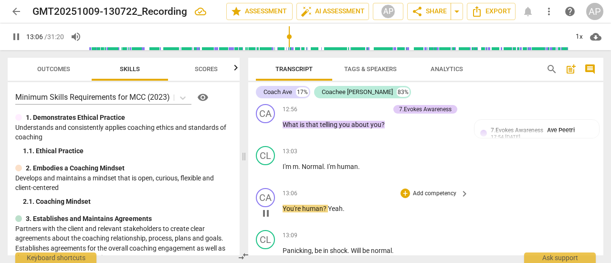
scroll to position [2572, 0]
click at [431, 189] on p "Add competency" at bounding box center [434, 193] width 45 height 9
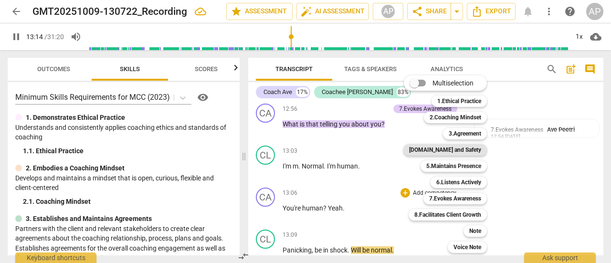
click at [459, 149] on b "[DOMAIN_NAME] and Safety" at bounding box center [445, 149] width 72 height 11
type input "794"
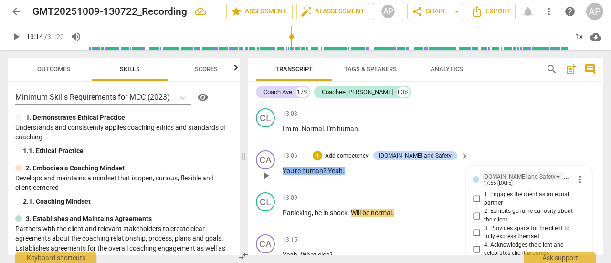
scroll to position [2608, 0]
click at [507, 175] on div "[DOMAIN_NAME] and Safety" at bounding box center [519, 177] width 73 height 9
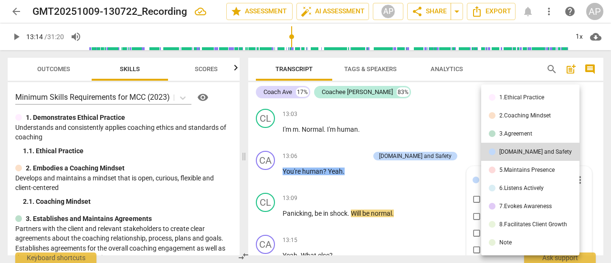
click at [514, 168] on div "5.Maintains Presence" at bounding box center [526, 170] width 55 height 6
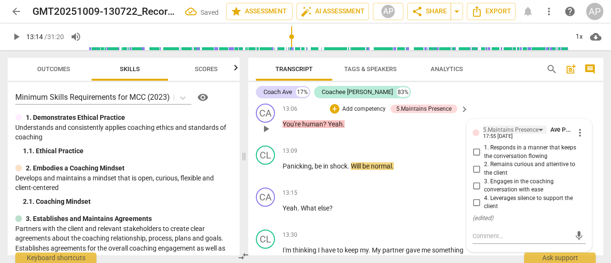
scroll to position [2656, 0]
click at [475, 200] on input "4. Leverages silence to support the client" at bounding box center [476, 202] width 15 height 11
checkbox input "true"
click at [16, 38] on span "play_arrow" at bounding box center [16, 36] width 11 height 11
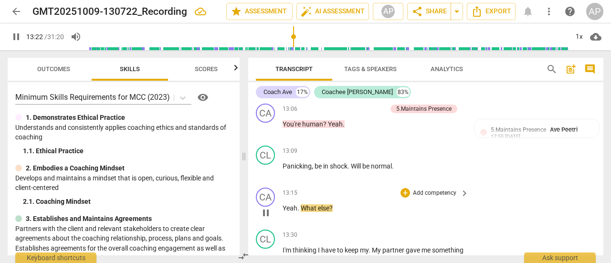
click at [442, 190] on p "Add competency" at bounding box center [434, 193] width 45 height 9
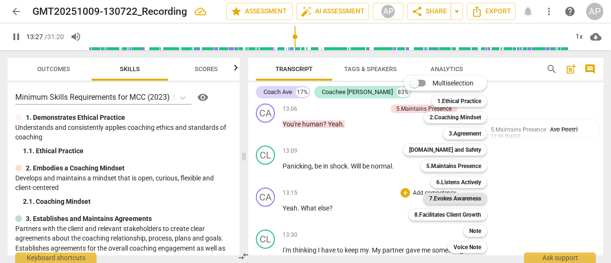
click at [448, 195] on b "7.Evokes Awareness" at bounding box center [455, 198] width 52 height 11
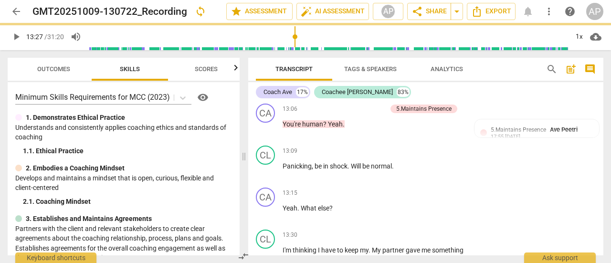
type input "808"
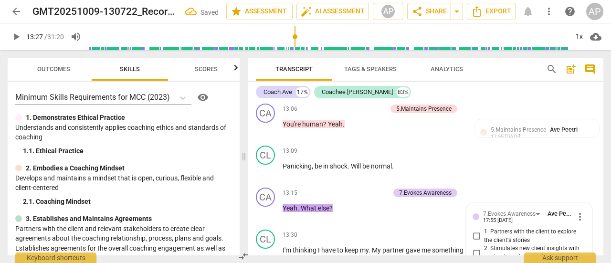
scroll to position [2787, 0]
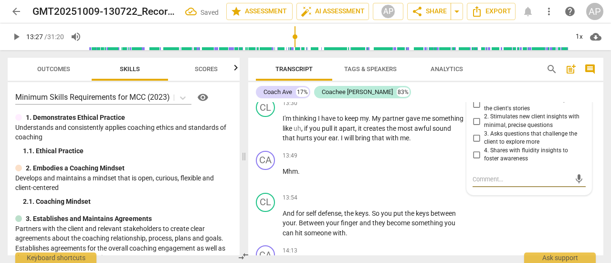
click at [474, 137] on input "3. Asks questions that challenge the client to explore more" at bounding box center [476, 137] width 15 height 11
checkbox input "true"
click at [17, 36] on span "play_arrow" at bounding box center [16, 36] width 11 height 11
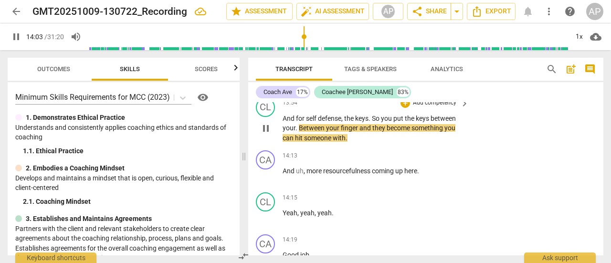
scroll to position [2883, 0]
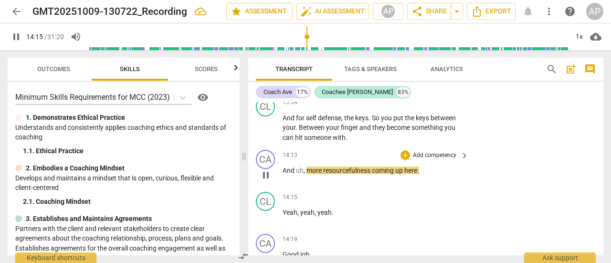
click at [441, 154] on p "Add competency" at bounding box center [434, 155] width 45 height 9
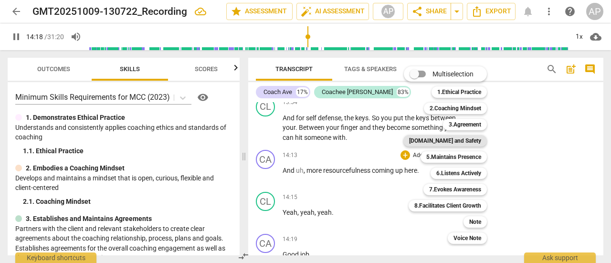
click at [454, 139] on b "[DOMAIN_NAME] and Safety" at bounding box center [445, 140] width 72 height 11
type input "859"
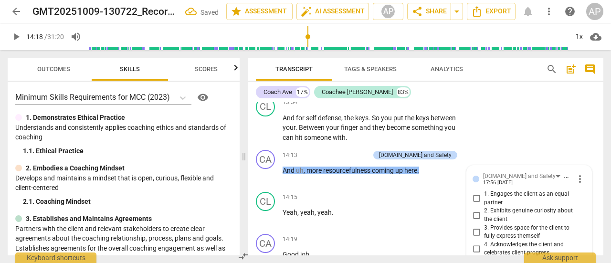
scroll to position [2977, 0]
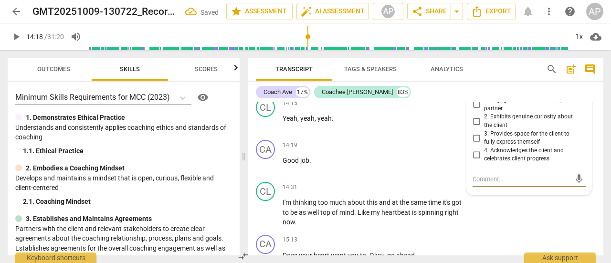
click at [478, 155] on input "4. Acknowledges the client and celebrates client progress" at bounding box center [476, 154] width 15 height 11
checkbox input "true"
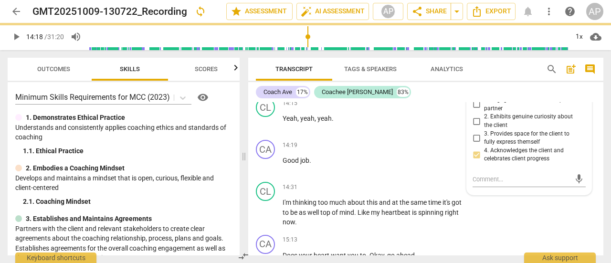
click at [18, 36] on span "play_arrow" at bounding box center [16, 36] width 11 height 11
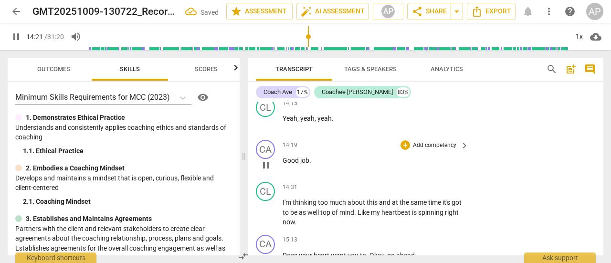
click at [432, 144] on p "Add competency" at bounding box center [434, 145] width 45 height 9
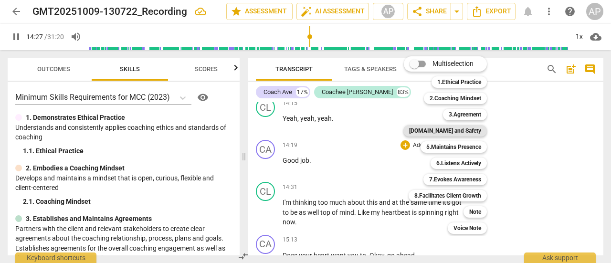
click at [456, 128] on b "[DOMAIN_NAME] and Safety" at bounding box center [445, 130] width 72 height 11
type input "867"
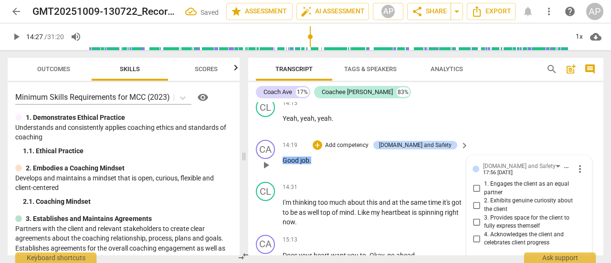
scroll to position [3061, 0]
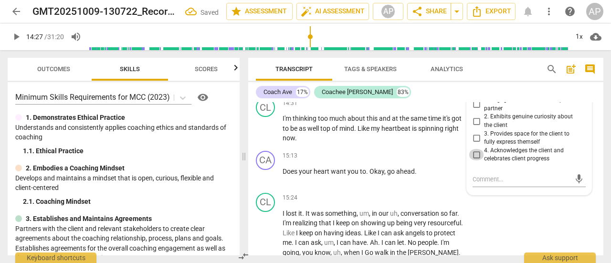
click at [475, 153] on input "4. Acknowledges the client and celebrates client progress" at bounding box center [476, 154] width 15 height 11
checkbox input "true"
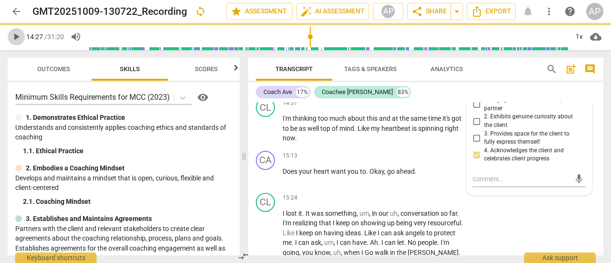
click at [17, 34] on span "play_arrow" at bounding box center [16, 36] width 11 height 11
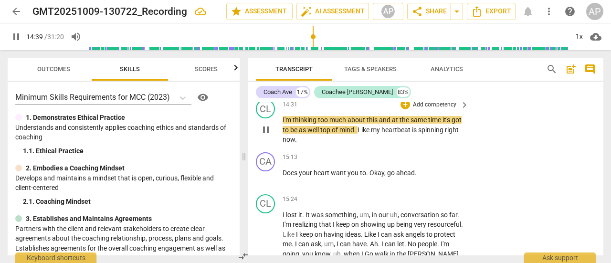
scroll to position [3060, 0]
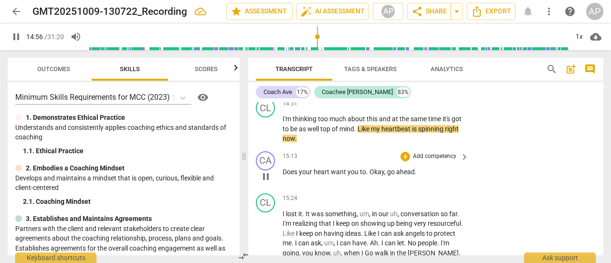
click at [432, 154] on p "Add competency" at bounding box center [434, 156] width 45 height 9
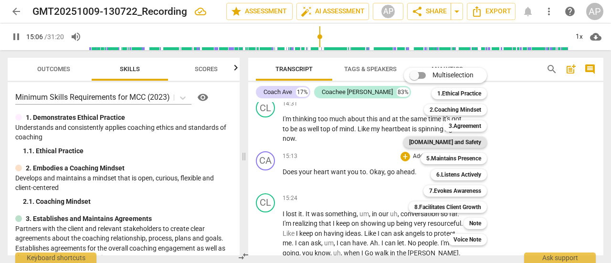
click at [463, 141] on b "[DOMAIN_NAME] and Safety" at bounding box center [445, 142] width 72 height 11
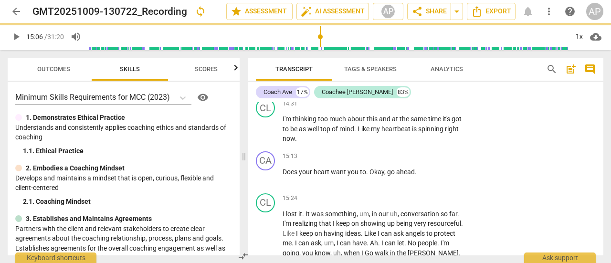
type input "907"
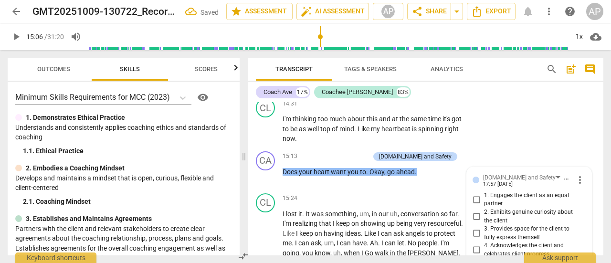
scroll to position [3156, 0]
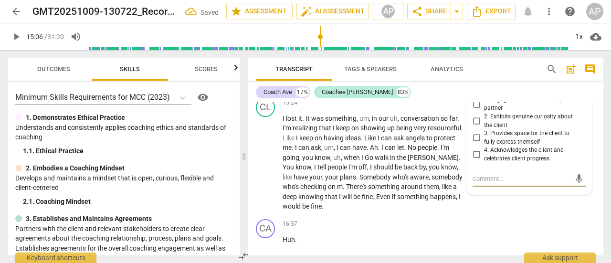
click at [478, 136] on input "3. Provides space for the client to fully express themself" at bounding box center [476, 137] width 15 height 11
checkbox input "true"
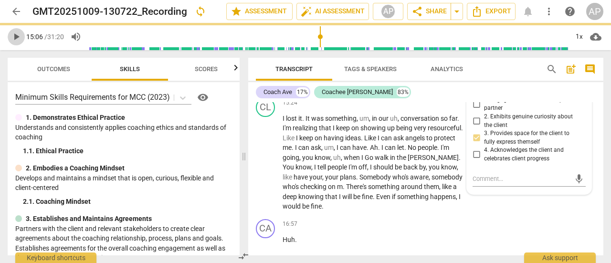
click at [16, 35] on span "play_arrow" at bounding box center [16, 36] width 11 height 11
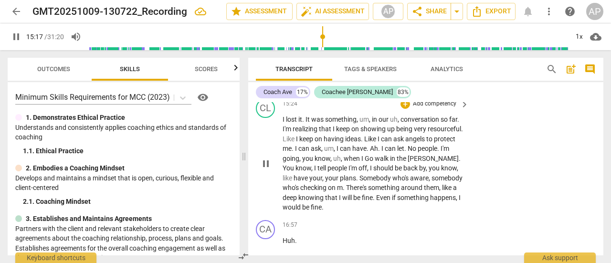
scroll to position [3155, 0]
click at [18, 33] on span "pause" at bounding box center [16, 36] width 11 height 11
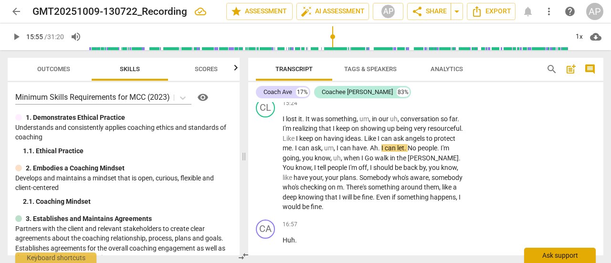
type input "956"
